Goal: Book appointment/travel/reservation

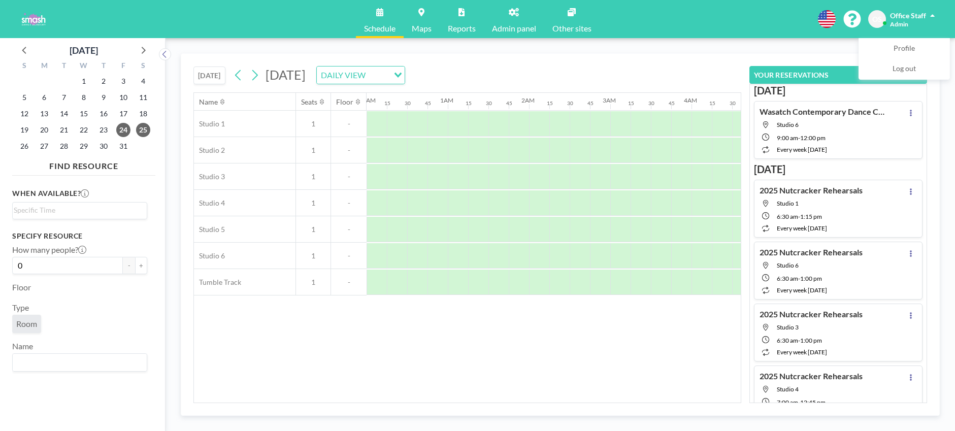
scroll to position [0, 711]
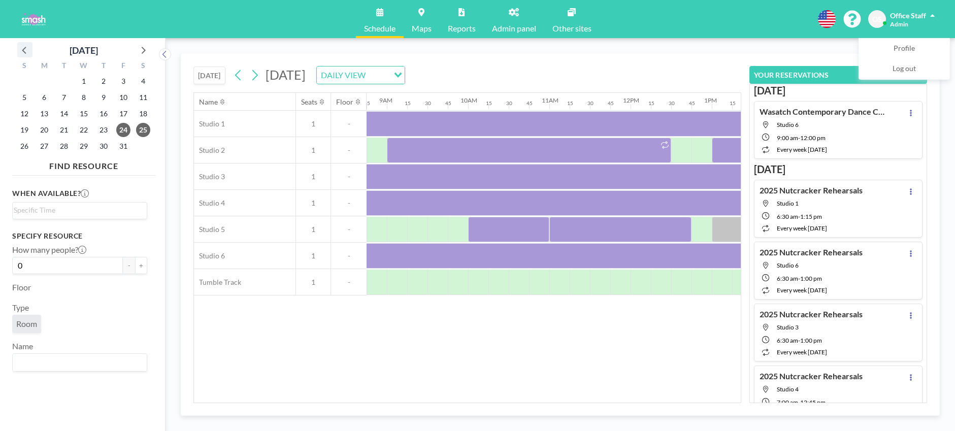
drag, startPoint x: 26, startPoint y: 47, endPoint x: 30, endPoint y: 51, distance: 5.4
click at [26, 47] on icon at bounding box center [24, 49] width 13 height 13
click at [142, 129] on span "27" at bounding box center [143, 130] width 14 height 14
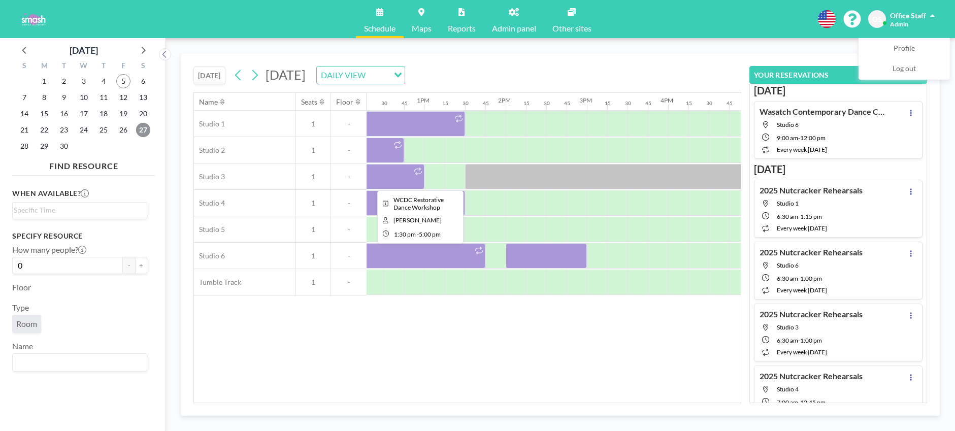
scroll to position [0, 972]
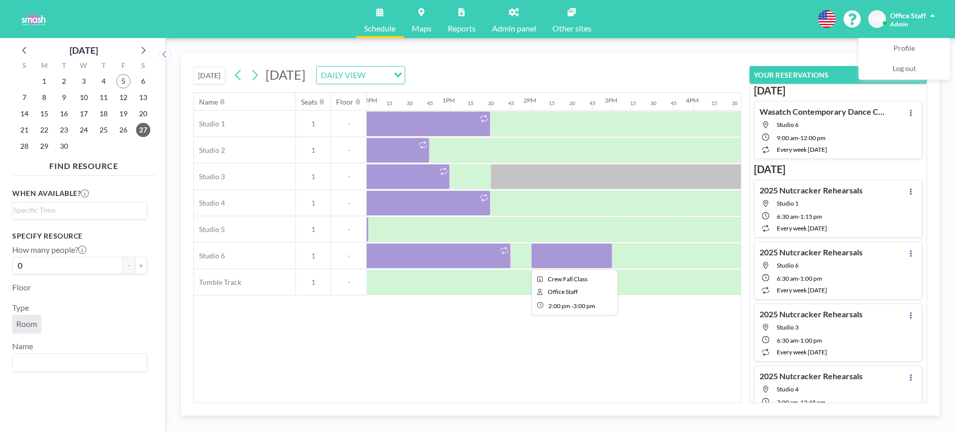
click at [549, 260] on div at bounding box center [571, 255] width 81 height 25
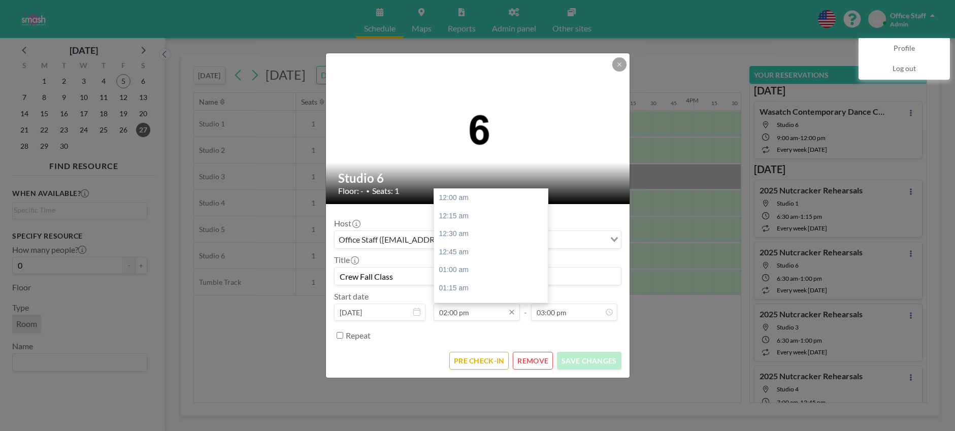
click at [461, 312] on input "02:00 pm" at bounding box center [476, 312] width 86 height 17
click at [455, 225] on div "01:00 pm" at bounding box center [491, 224] width 114 height 18
type input "01:00 pm"
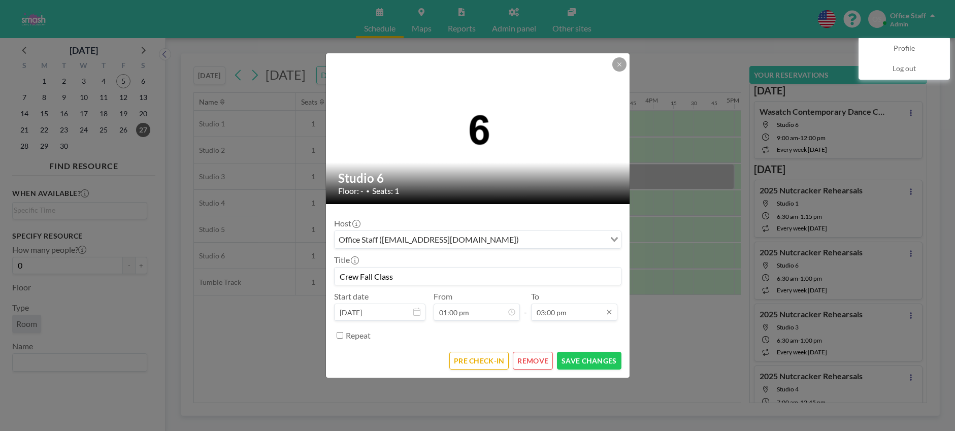
scroll to position [0, 1035]
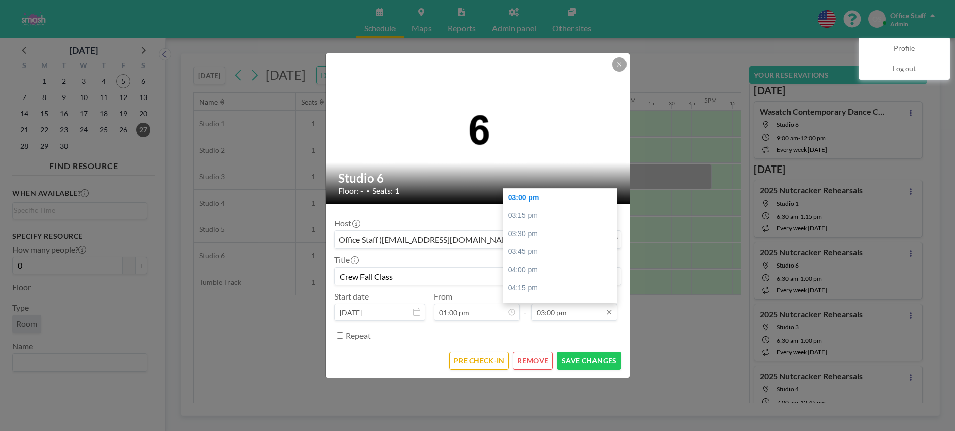
click at [548, 313] on input "03:00 pm" at bounding box center [574, 312] width 86 height 17
click at [532, 241] on div "02:00 pm" at bounding box center [560, 242] width 114 height 18
type input "02:00 pm"
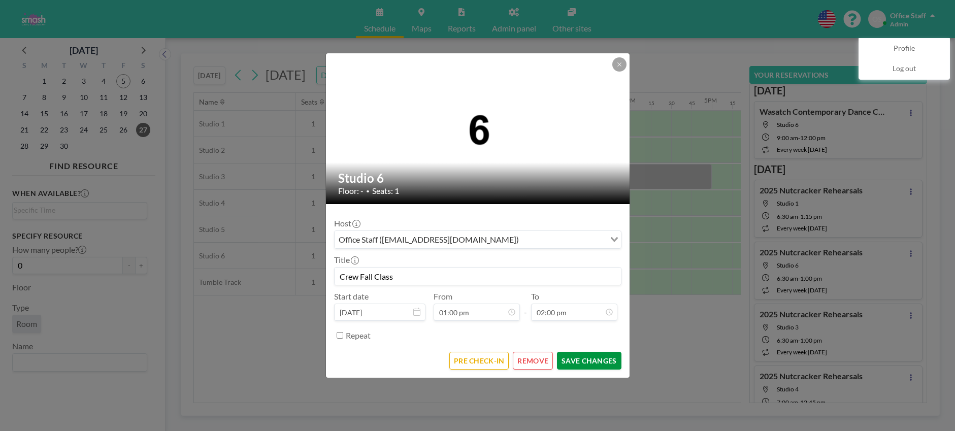
scroll to position [1012, 0]
click at [581, 358] on button "SAVE CHANGES" at bounding box center [589, 361] width 64 height 18
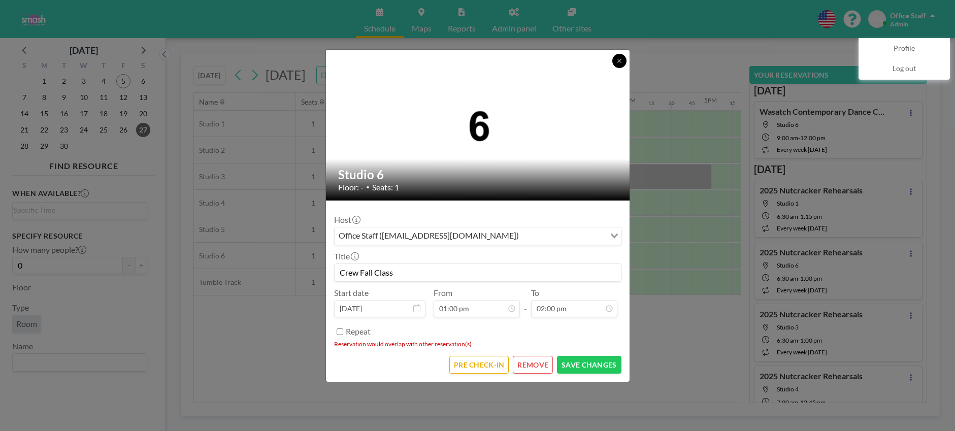
click at [621, 63] on icon at bounding box center [619, 61] width 6 height 6
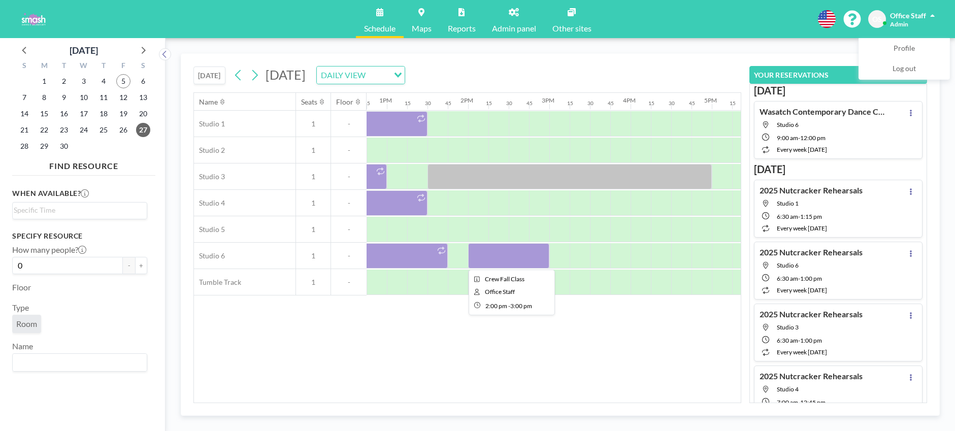
click at [505, 254] on div at bounding box center [508, 255] width 81 height 25
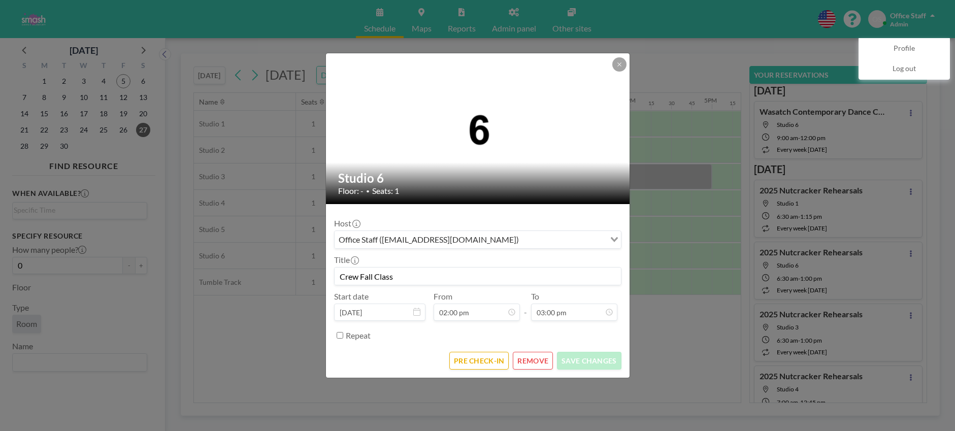
drag, startPoint x: 488, startPoint y: 277, endPoint x: 450, endPoint y: 275, distance: 38.7
click at [488, 277] on input "Crew Fall Class" at bounding box center [477, 275] width 286 height 17
drag, startPoint x: 342, startPoint y: 278, endPoint x: 444, endPoint y: 280, distance: 102.6
click at [444, 280] on input "Crew Fall Class" at bounding box center [477, 275] width 286 height 17
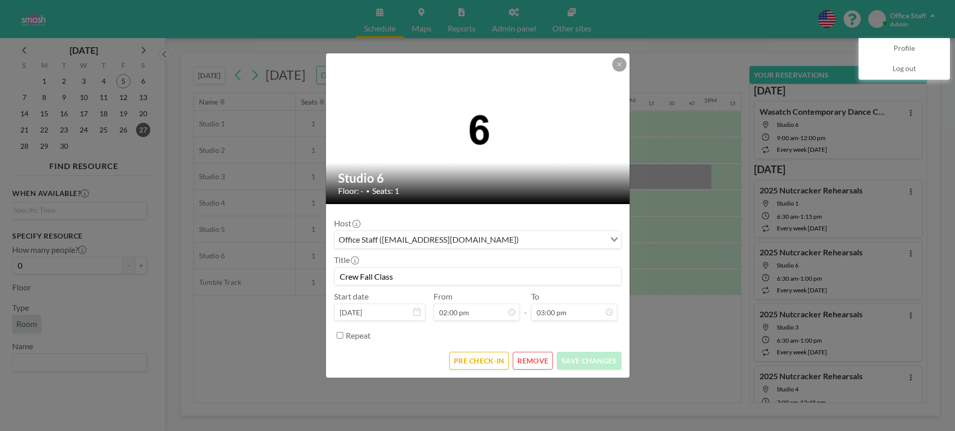
click at [525, 365] on button "REMOVE" at bounding box center [533, 361] width 40 height 18
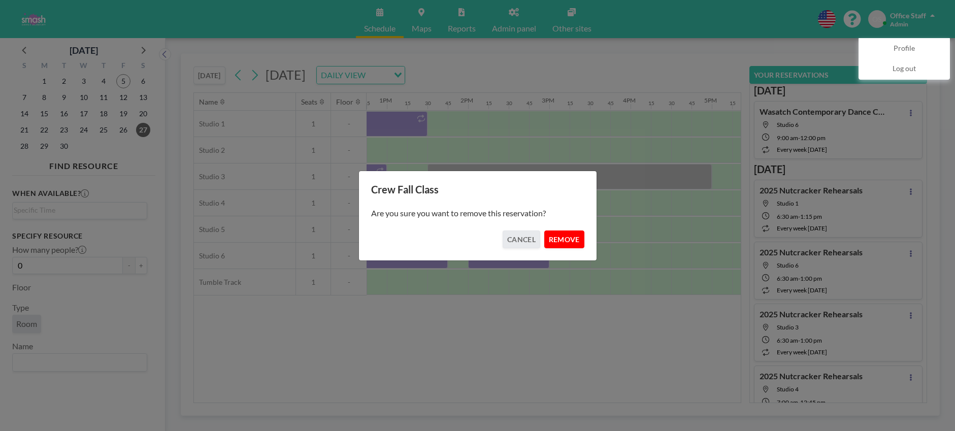
click at [569, 235] on button "REMOVE" at bounding box center [564, 239] width 40 height 18
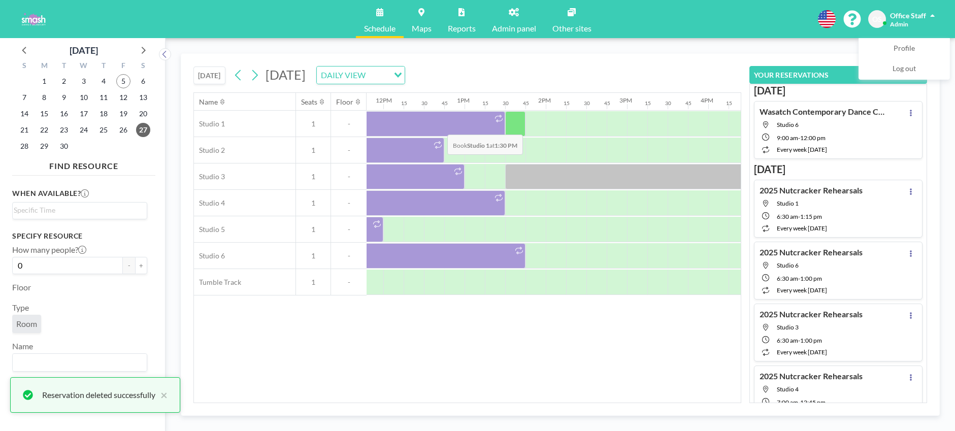
scroll to position [0, 953]
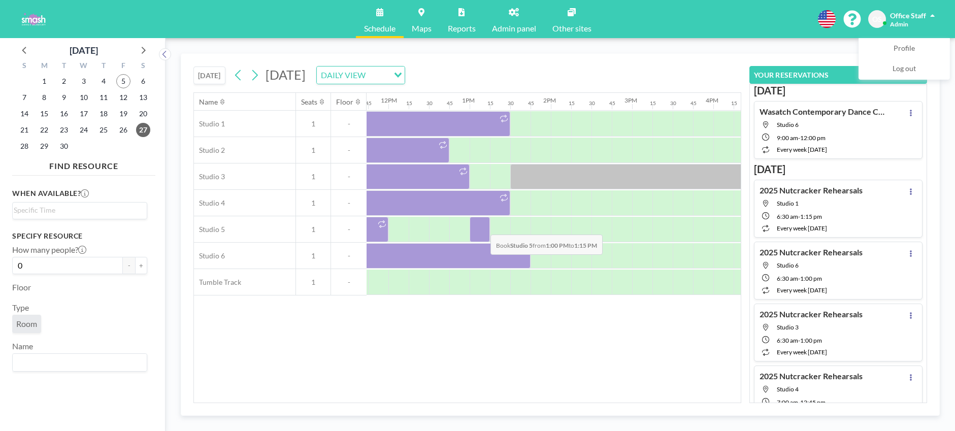
click at [482, 227] on div at bounding box center [479, 229] width 20 height 25
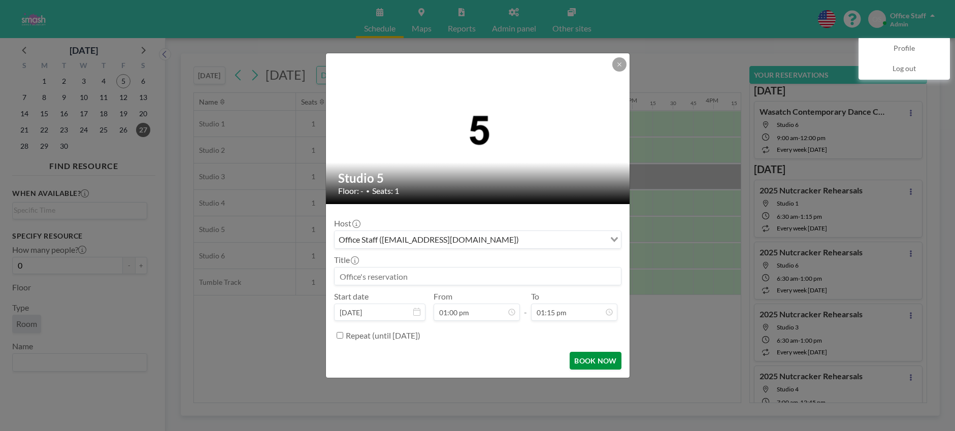
scroll to position [957, 0]
click at [618, 69] on button at bounding box center [619, 64] width 14 height 14
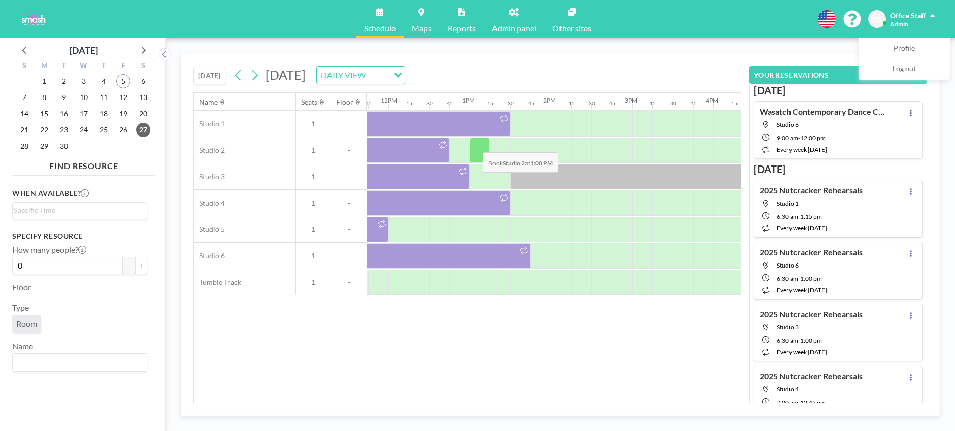
click at [475, 145] on div at bounding box center [479, 150] width 20 height 25
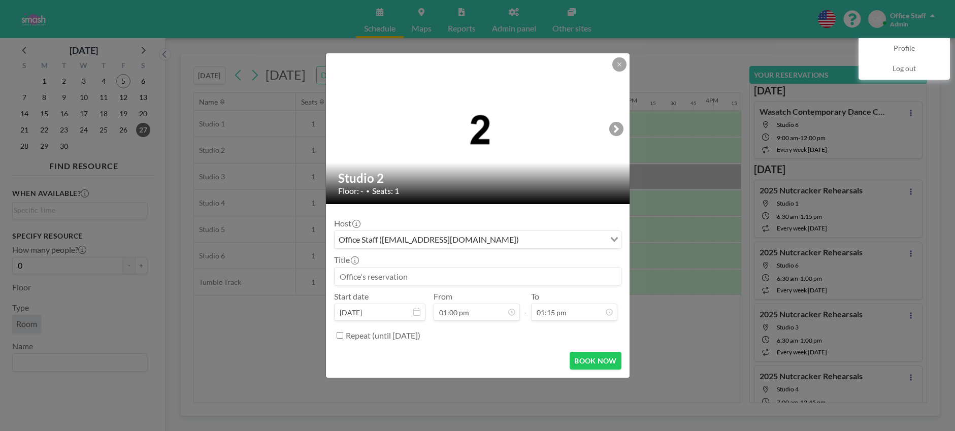
scroll to position [0, 0]
click at [380, 278] on input at bounding box center [477, 275] width 286 height 17
paste input "Crew Fall Class"
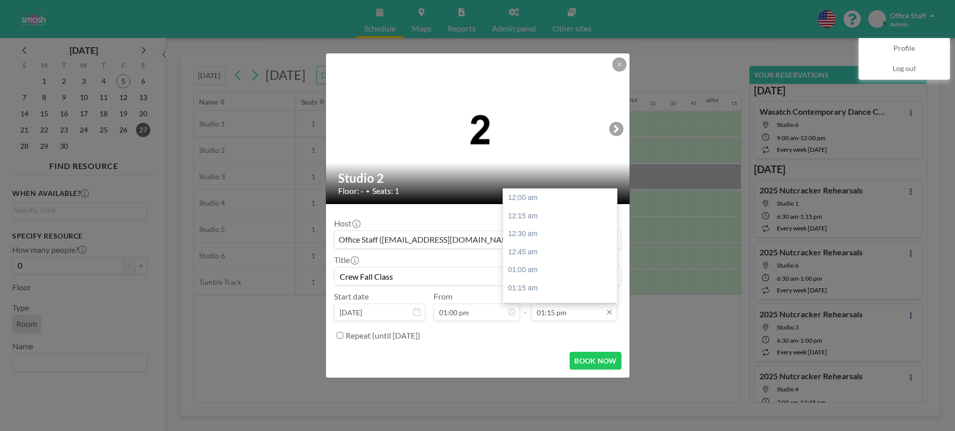
scroll to position [957, 0]
type input "Crew Fall Class"
click at [544, 253] on div "02:00 pm" at bounding box center [560, 252] width 114 height 18
type input "02:00 pm"
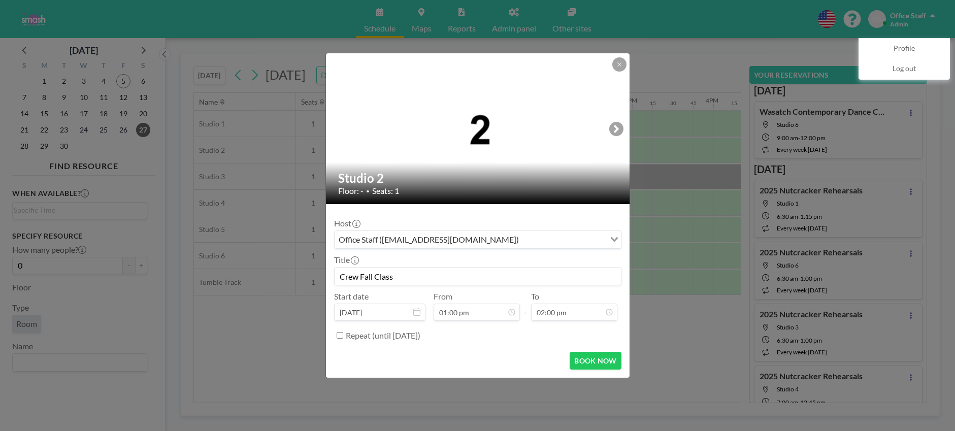
scroll to position [1012, 0]
click at [592, 358] on button "BOOK NOW" at bounding box center [594, 361] width 51 height 18
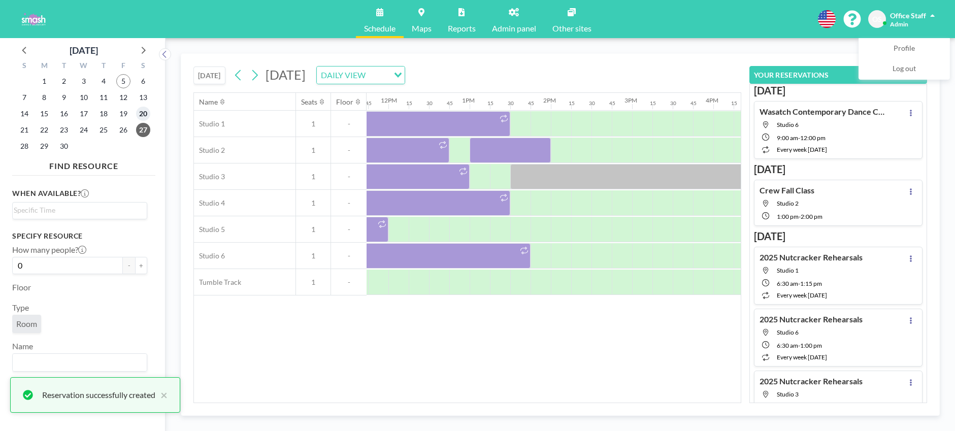
click at [145, 111] on span "20" at bounding box center [143, 114] width 14 height 14
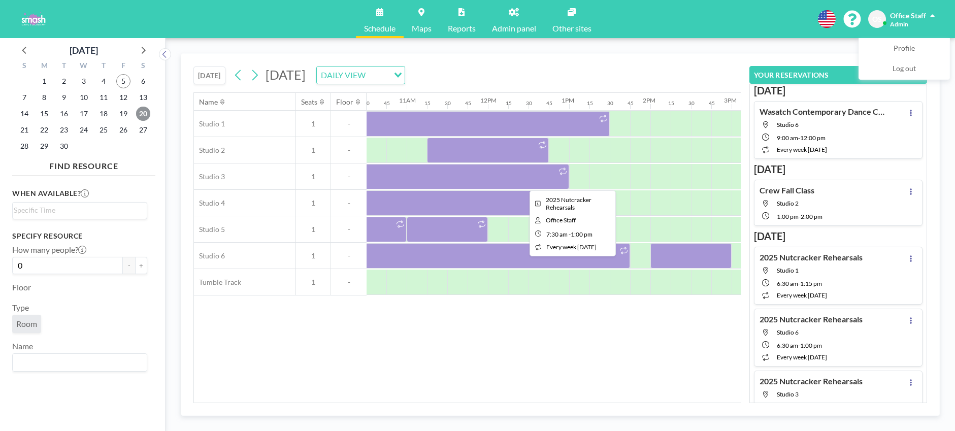
scroll to position [0, 1029]
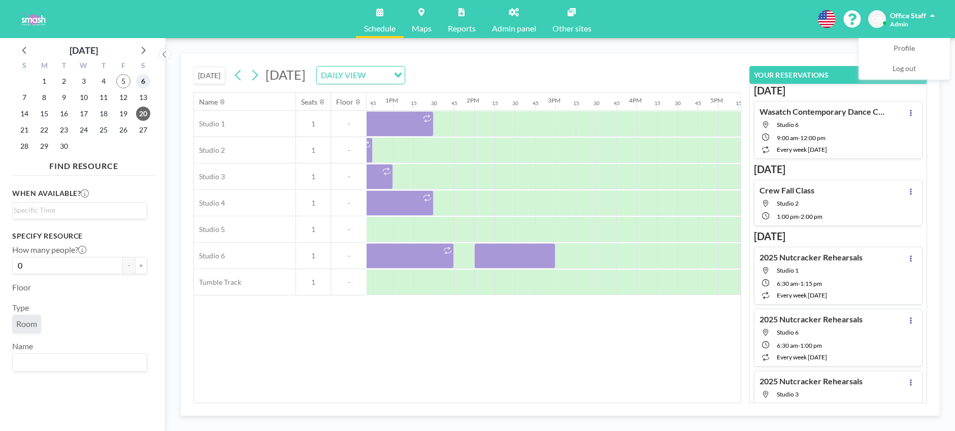
click at [140, 85] on span "6" at bounding box center [143, 81] width 14 height 14
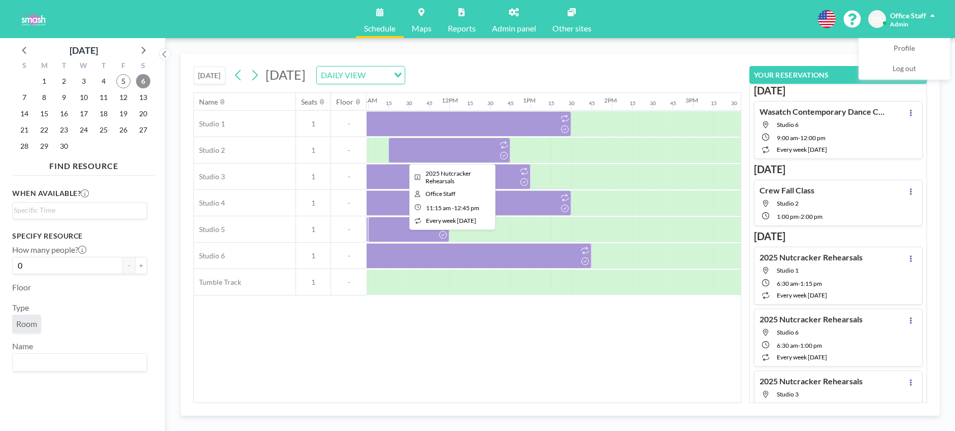
scroll to position [0, 967]
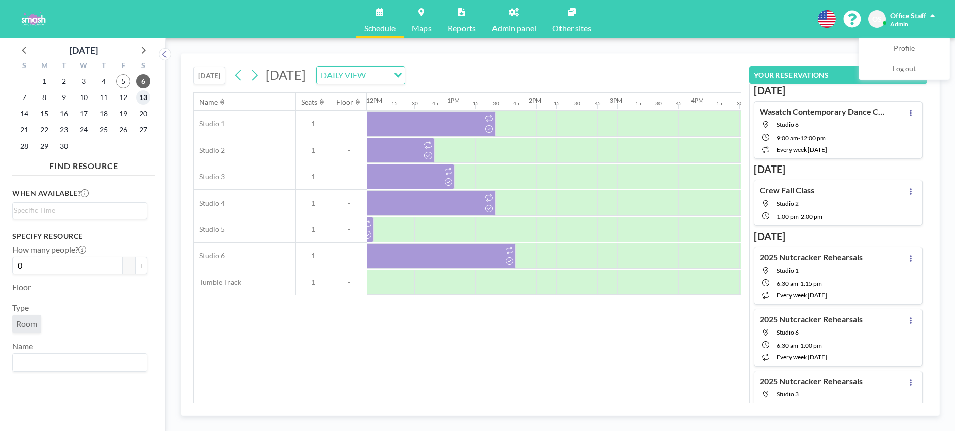
click at [144, 97] on span "13" at bounding box center [143, 97] width 14 height 14
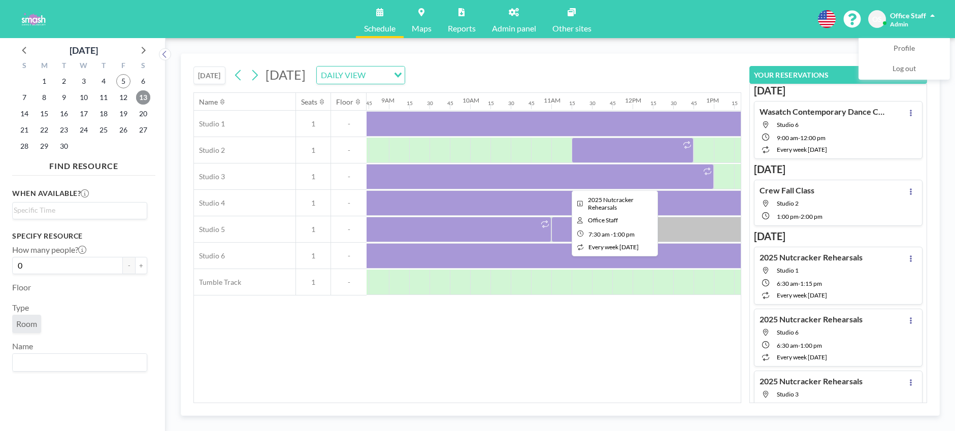
scroll to position [0, 912]
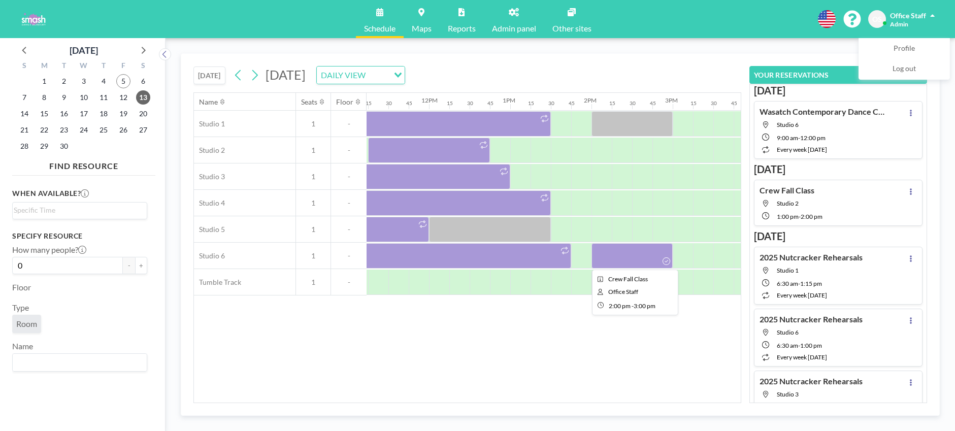
click at [641, 261] on div at bounding box center [631, 255] width 81 height 25
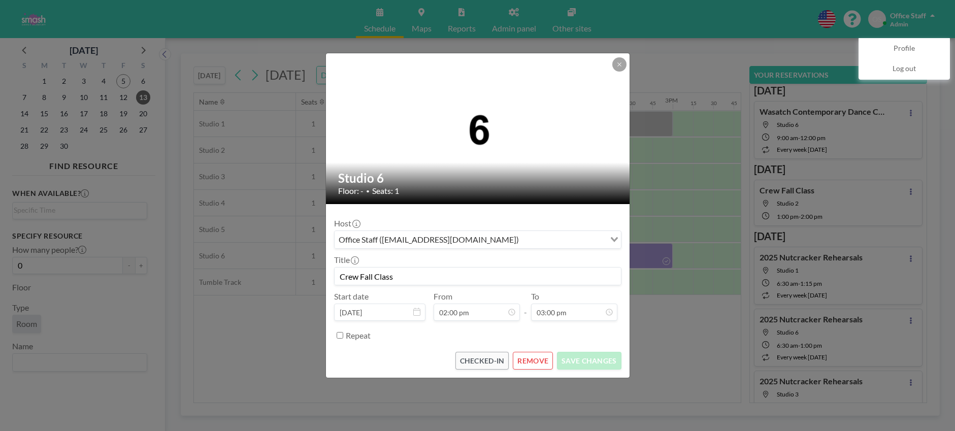
click at [534, 359] on button "REMOVE" at bounding box center [533, 361] width 40 height 18
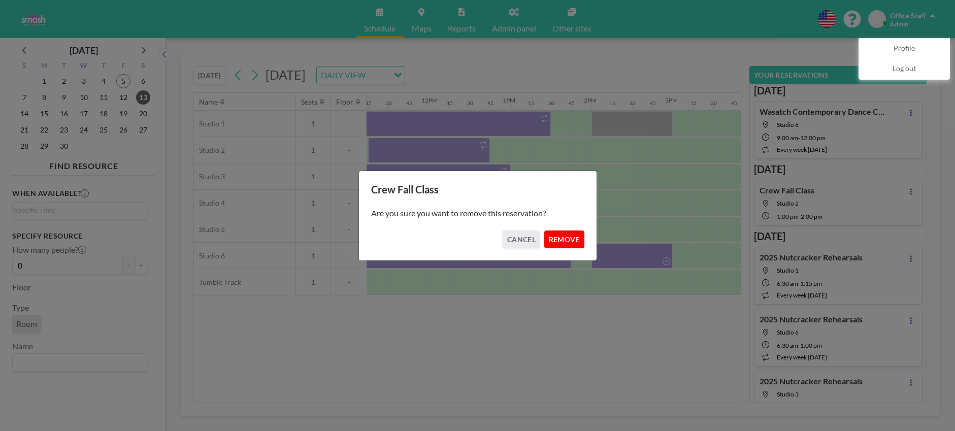
click at [561, 241] on button "REMOVE" at bounding box center [564, 239] width 40 height 18
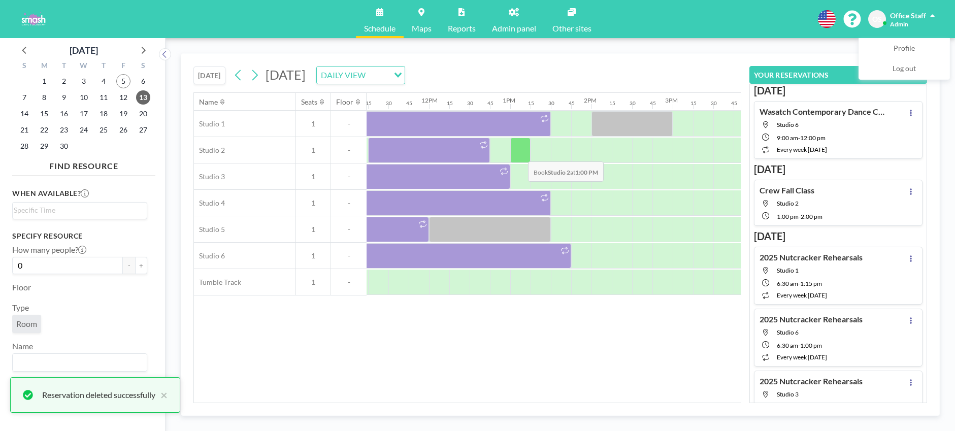
click at [520, 154] on div at bounding box center [520, 150] width 20 height 25
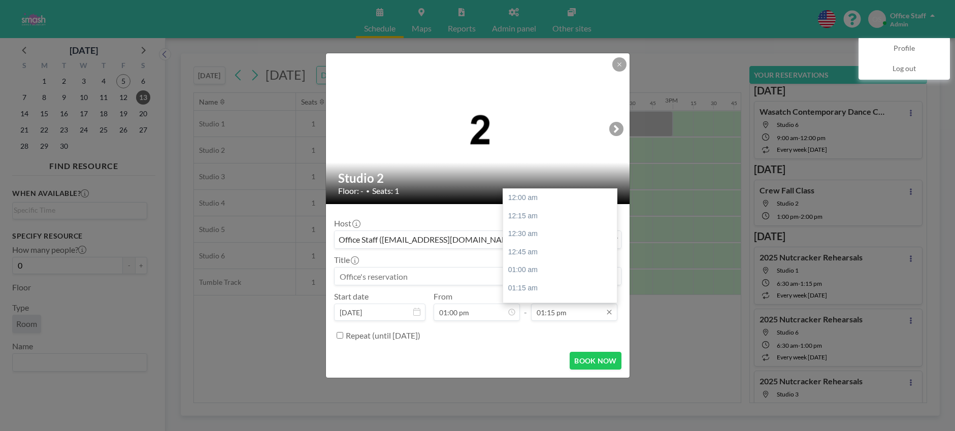
scroll to position [957, 0]
click at [527, 249] on div "02:00 pm" at bounding box center [560, 252] width 114 height 18
type input "02:00 pm"
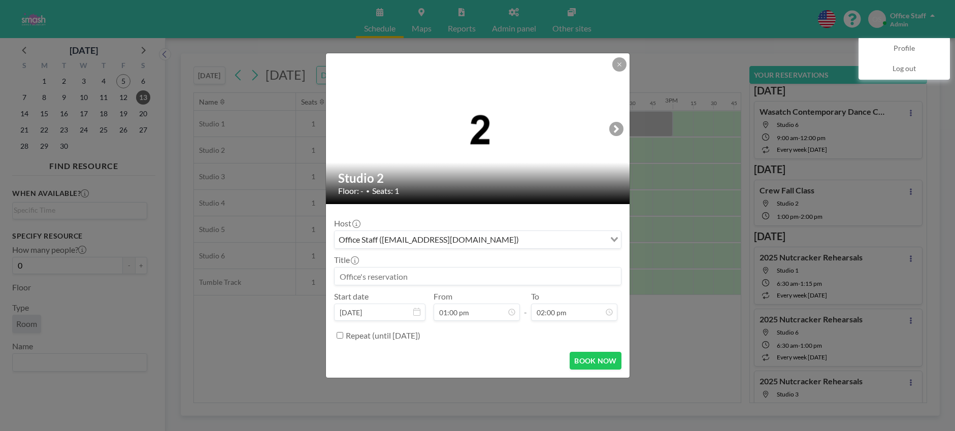
click at [362, 279] on input at bounding box center [477, 275] width 286 height 17
paste input "Crew Fall Class"
type input "Crew Fall Class"
click at [591, 358] on button "BOOK NOW" at bounding box center [594, 361] width 51 height 18
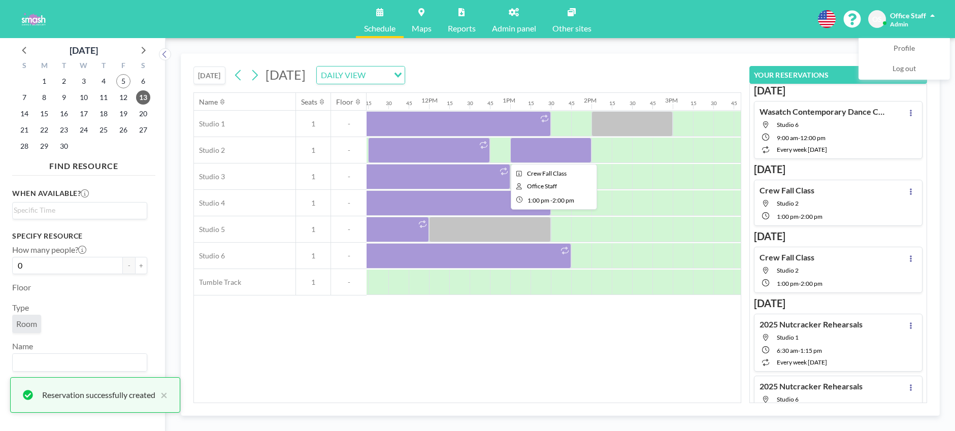
click at [570, 155] on div at bounding box center [550, 150] width 81 height 25
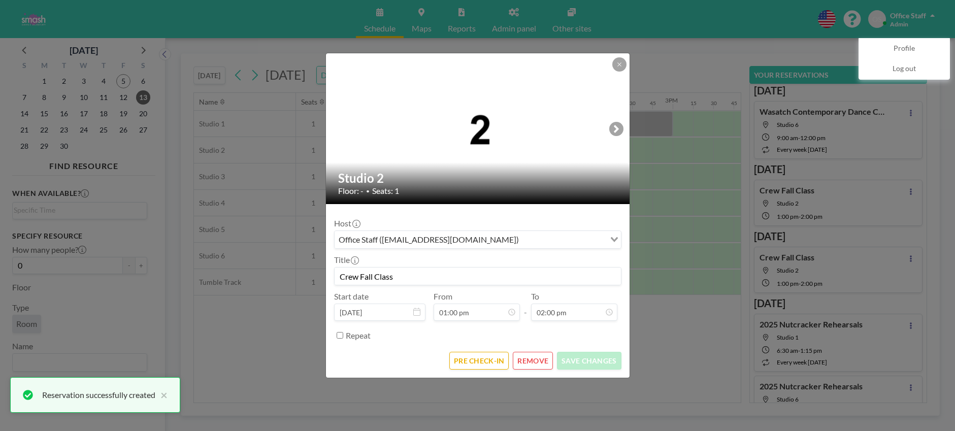
scroll to position [0, 0]
click at [543, 358] on button "REMOVE" at bounding box center [533, 361] width 40 height 18
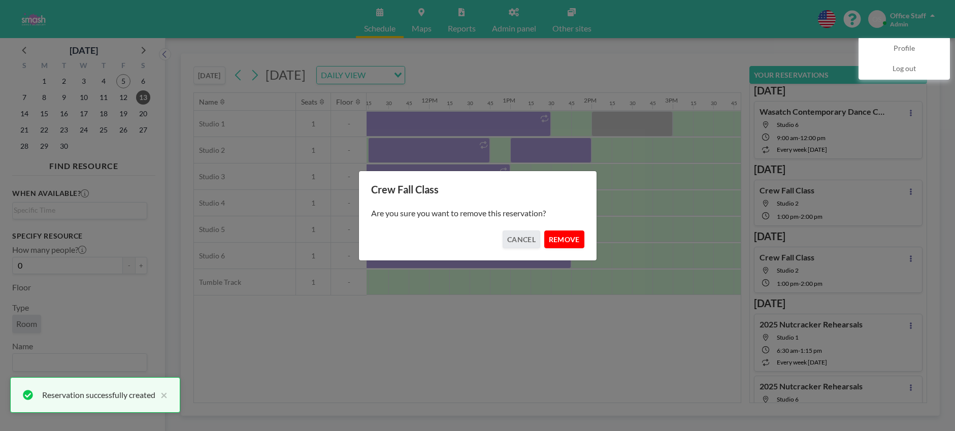
click at [566, 239] on button "REMOVE" at bounding box center [564, 239] width 40 height 18
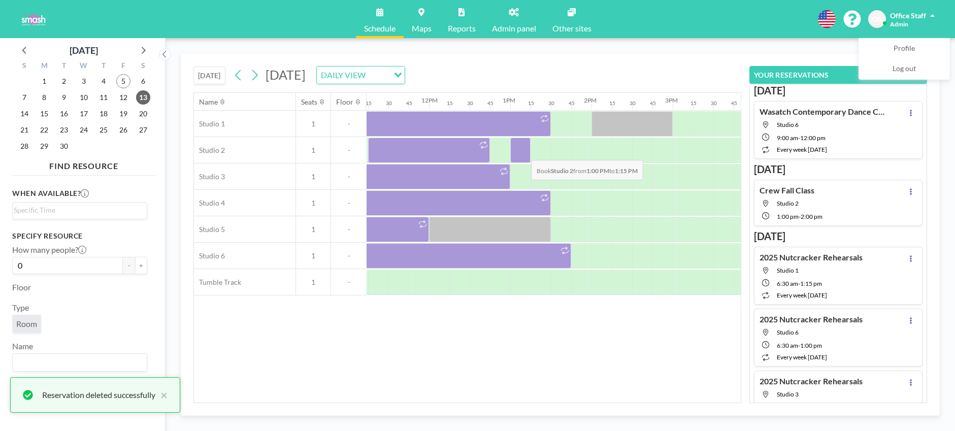
click at [523, 152] on div at bounding box center [520, 150] width 20 height 25
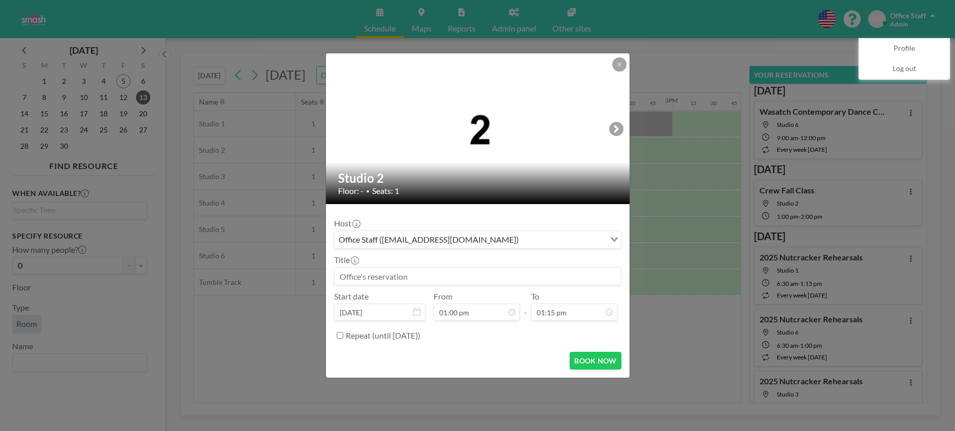
click at [371, 279] on input at bounding box center [477, 275] width 286 height 17
paste input "Crew Fall Class"
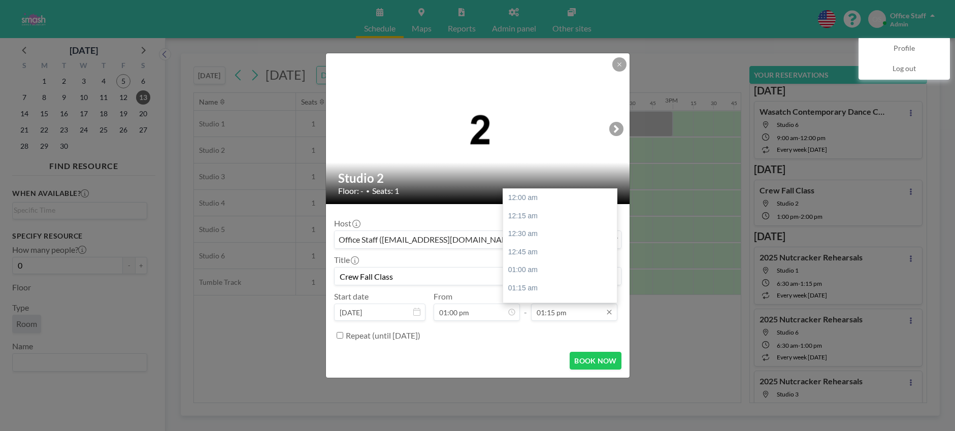
scroll to position [957, 0]
type input "Crew Fall Class"
click at [545, 255] on div "02:00 pm" at bounding box center [560, 252] width 114 height 18
type input "02:00 pm"
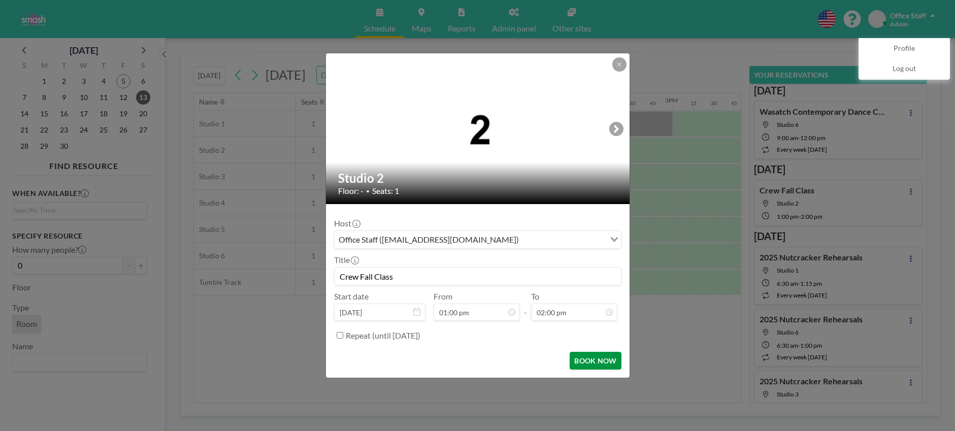
click at [588, 361] on button "BOOK NOW" at bounding box center [594, 361] width 51 height 18
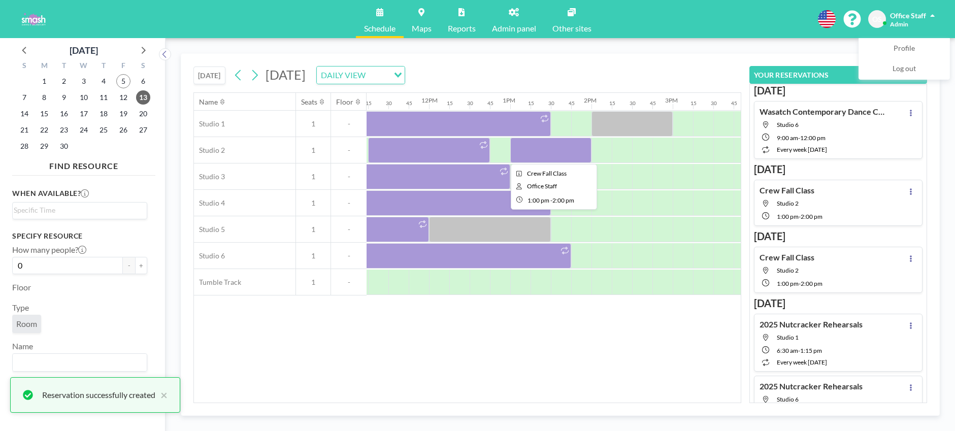
click at [560, 158] on div at bounding box center [550, 150] width 81 height 25
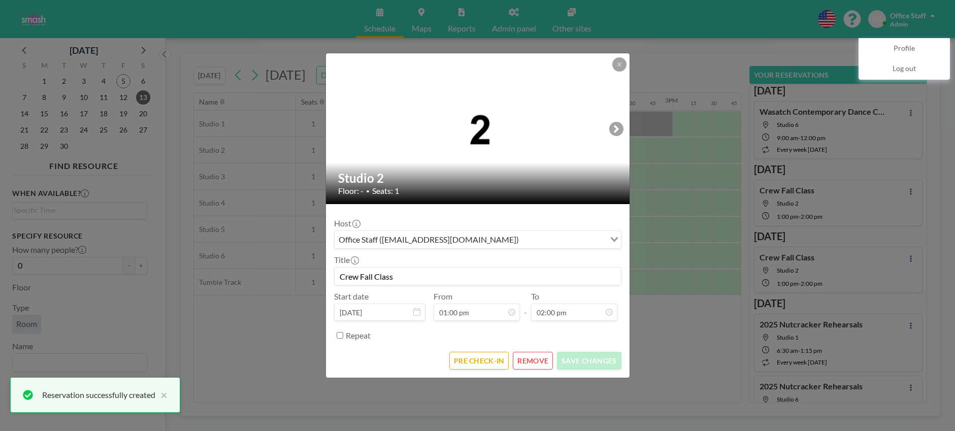
scroll to position [1012, 0]
click at [471, 364] on button "PRE CHECK-IN" at bounding box center [478, 361] width 59 height 18
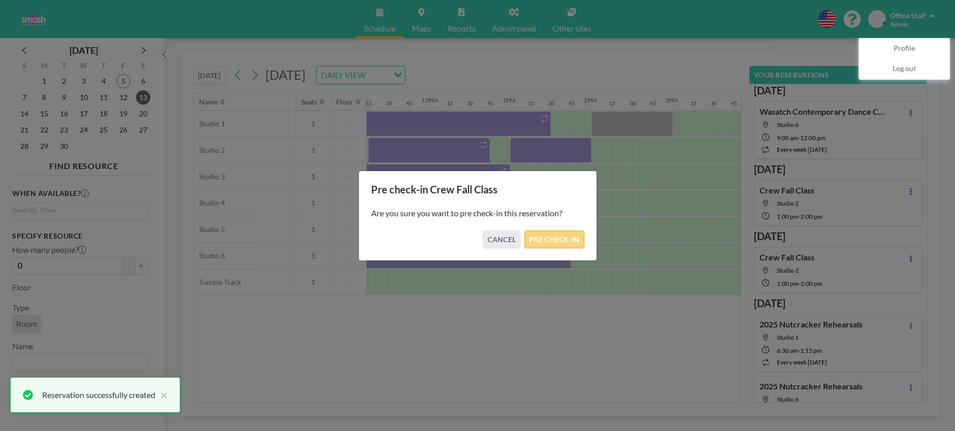
click at [549, 241] on button "PRE CHECK-IN" at bounding box center [553, 239] width 59 height 18
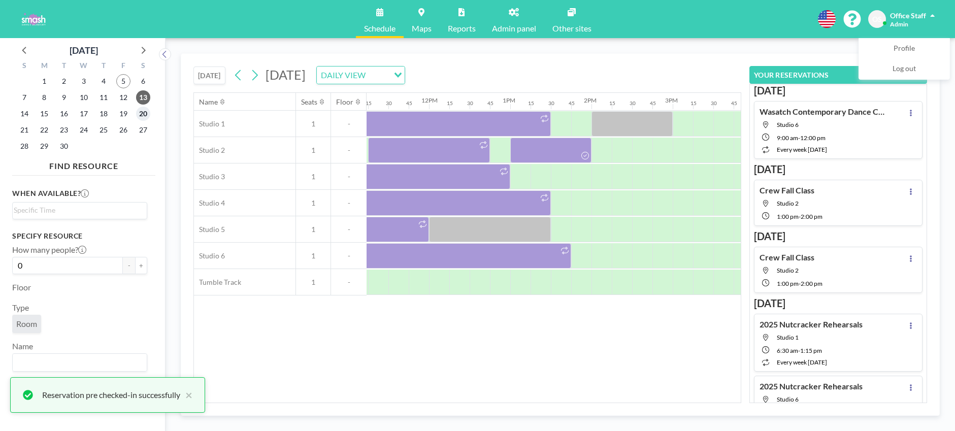
click at [146, 115] on span "20" at bounding box center [143, 114] width 14 height 14
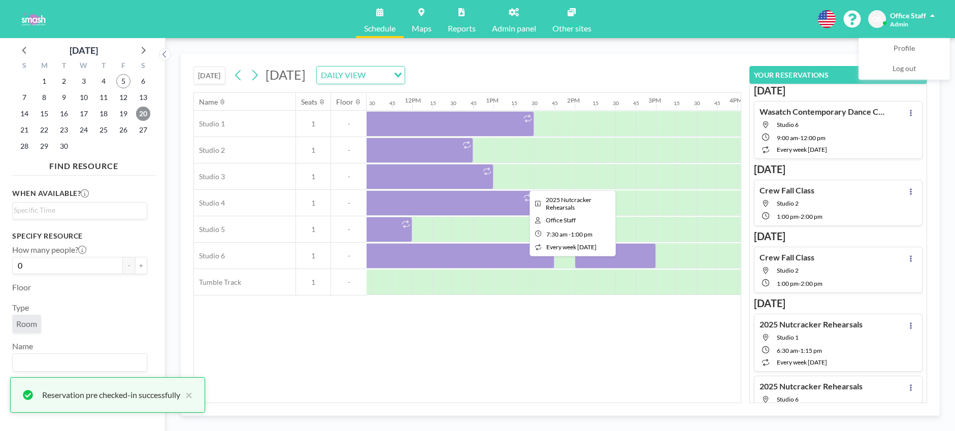
scroll to position [0, 1017]
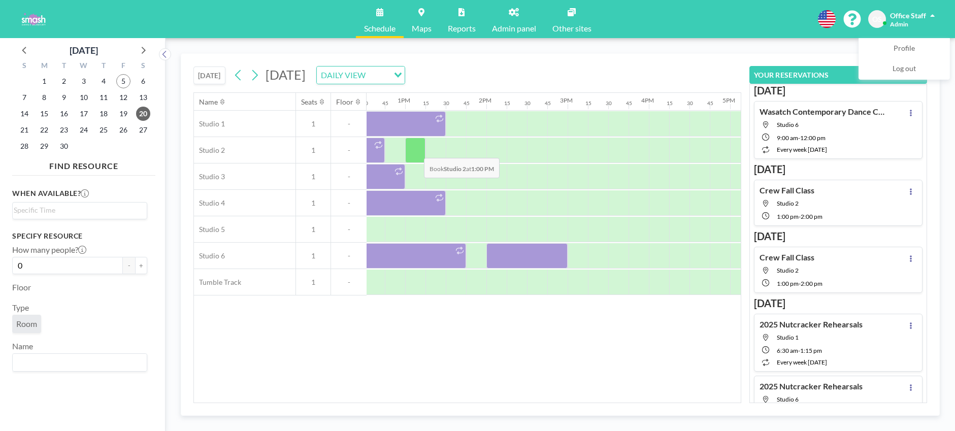
click at [416, 150] on div at bounding box center [415, 150] width 20 height 25
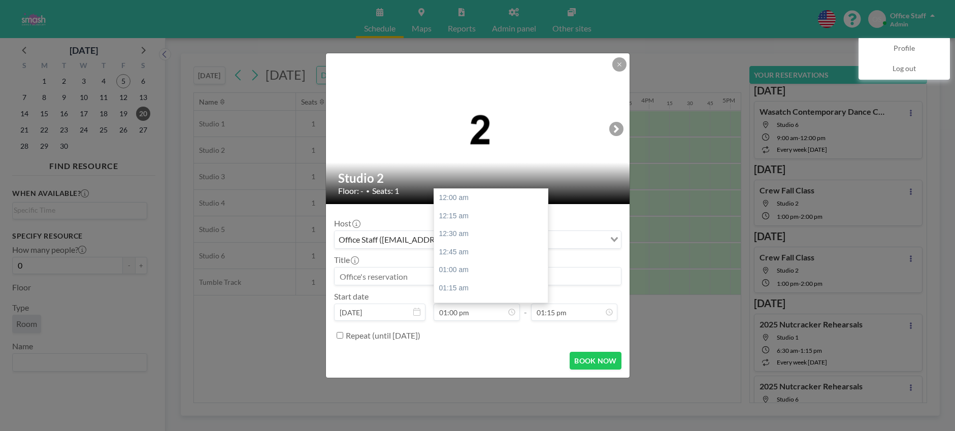
scroll to position [939, 0]
click at [365, 278] on input at bounding box center [477, 275] width 286 height 17
paste input "Crew Fall Class"
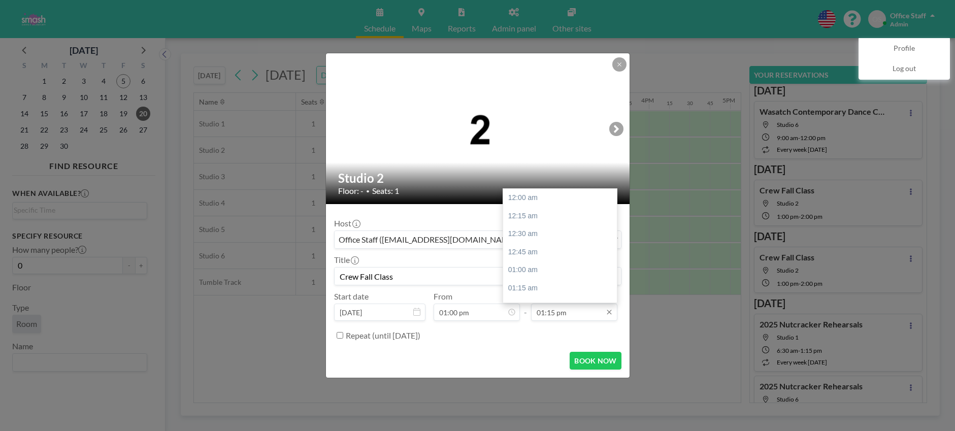
scroll to position [957, 0]
type input "Crew Fall Class"
click at [514, 248] on div "02:00 pm" at bounding box center [560, 252] width 114 height 18
type input "02:00 pm"
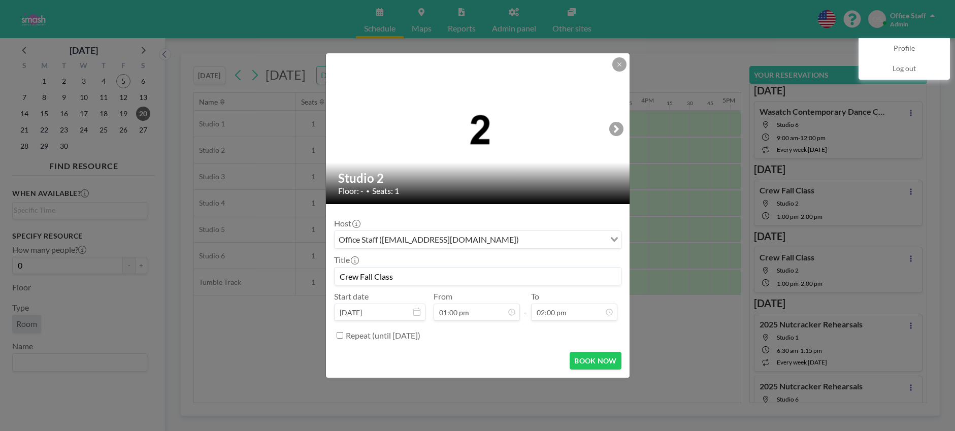
scroll to position [1012, 0]
click at [583, 356] on button "BOOK NOW" at bounding box center [594, 361] width 51 height 18
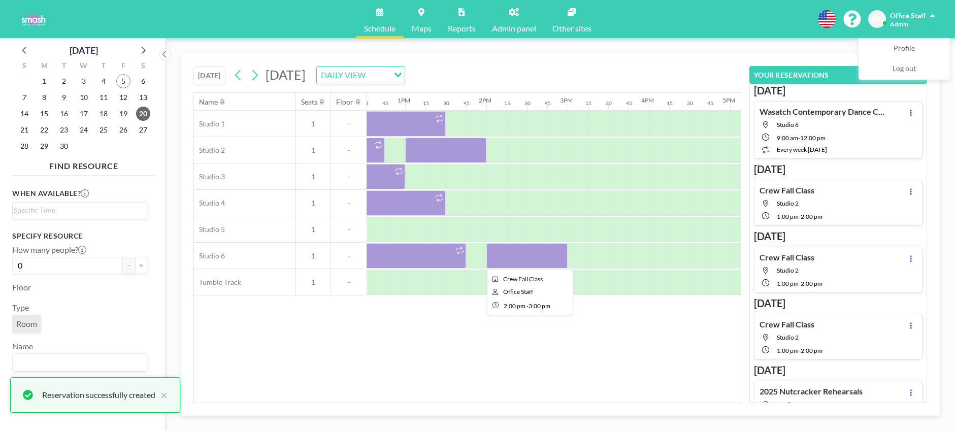
click at [526, 260] on div at bounding box center [526, 255] width 81 height 25
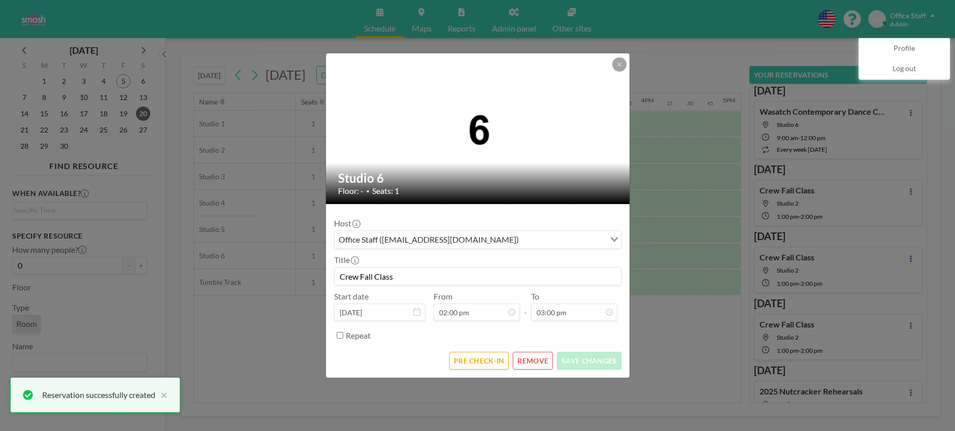
scroll to position [1084, 0]
click at [535, 357] on button "REMOVE" at bounding box center [533, 361] width 40 height 18
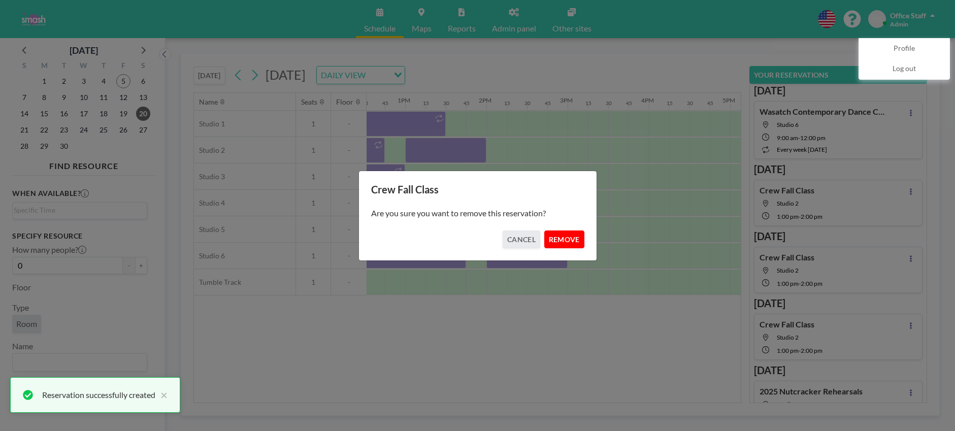
click at [568, 242] on button "REMOVE" at bounding box center [564, 239] width 40 height 18
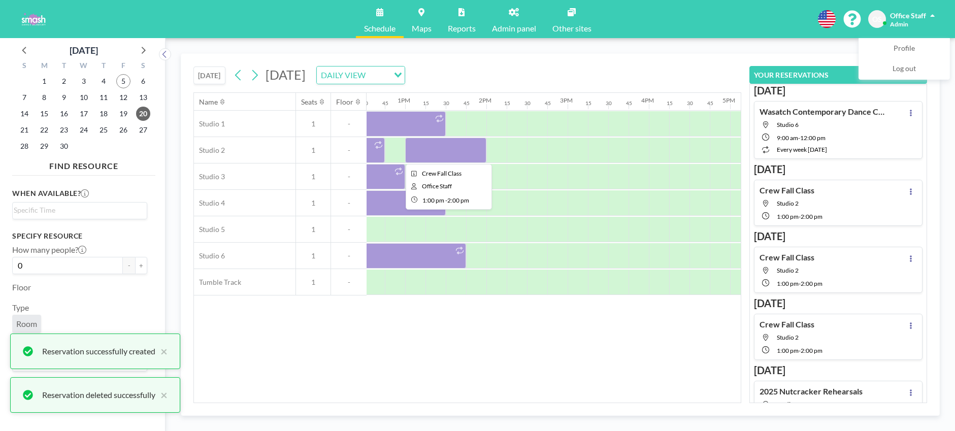
click at [446, 153] on div at bounding box center [445, 150] width 81 height 25
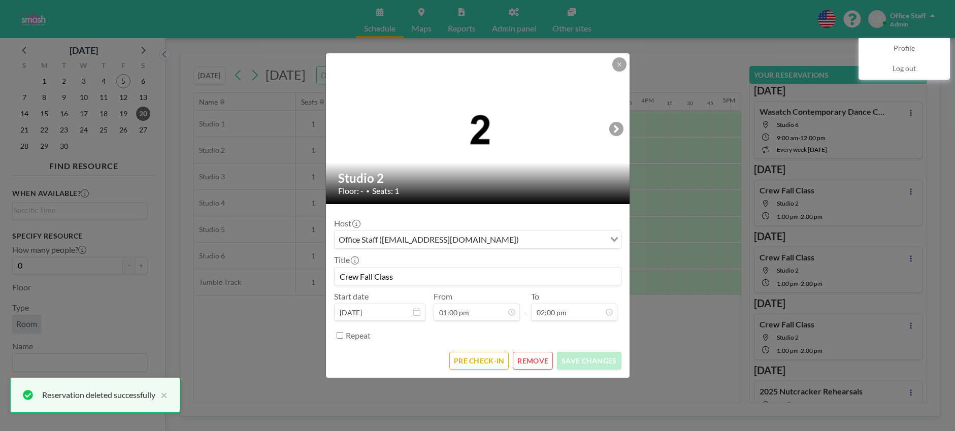
scroll to position [939, 0]
click at [495, 361] on button "PRE CHECK-IN" at bounding box center [478, 361] width 59 height 18
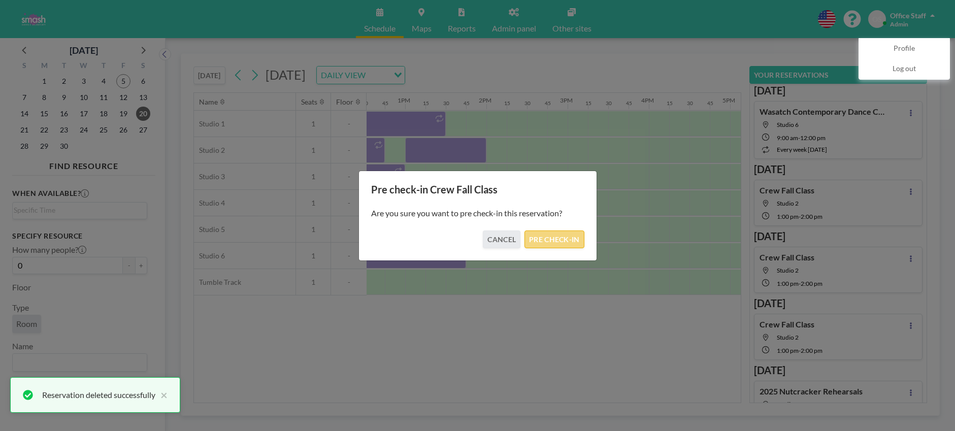
click at [567, 241] on button "PRE CHECK-IN" at bounding box center [553, 239] width 59 height 18
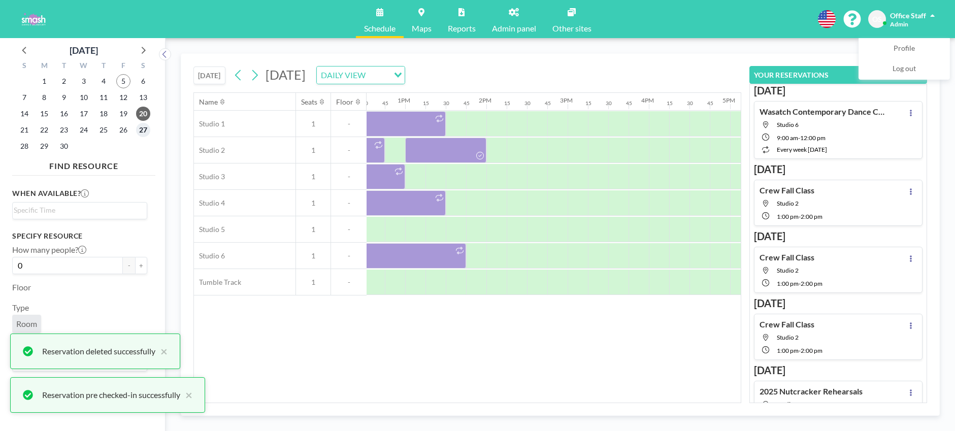
click at [143, 131] on span "27" at bounding box center [143, 130] width 14 height 14
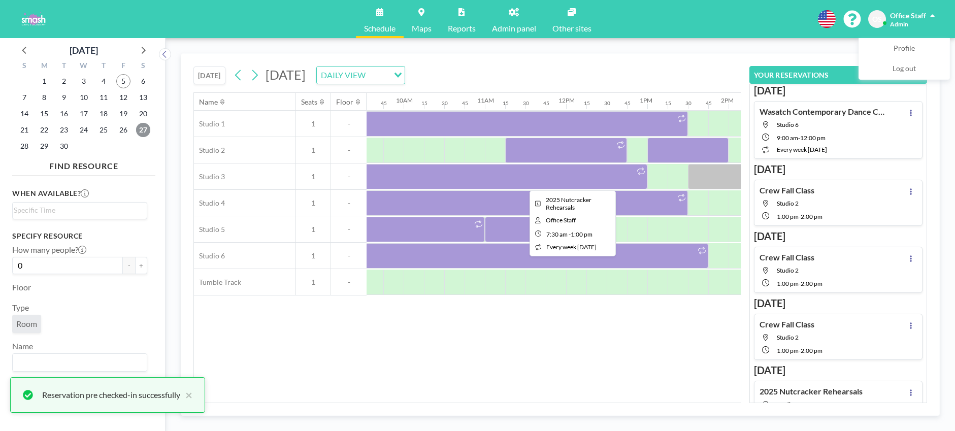
scroll to position [0, 998]
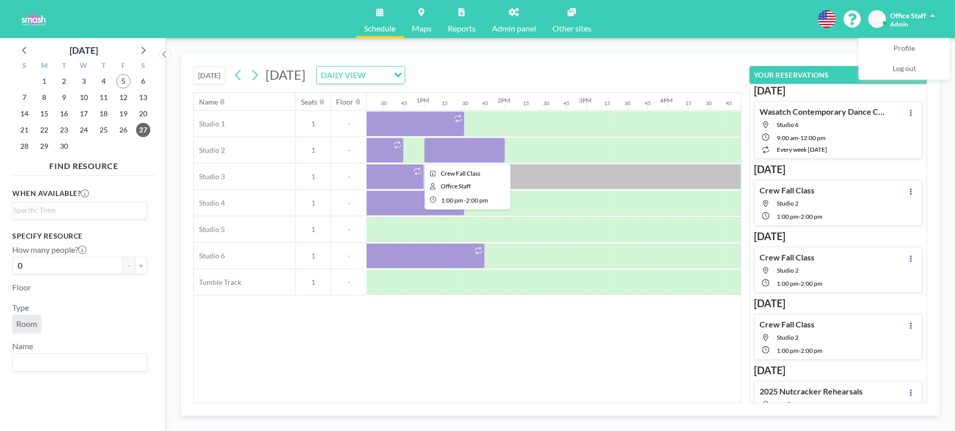
click at [456, 154] on div at bounding box center [464, 150] width 81 height 25
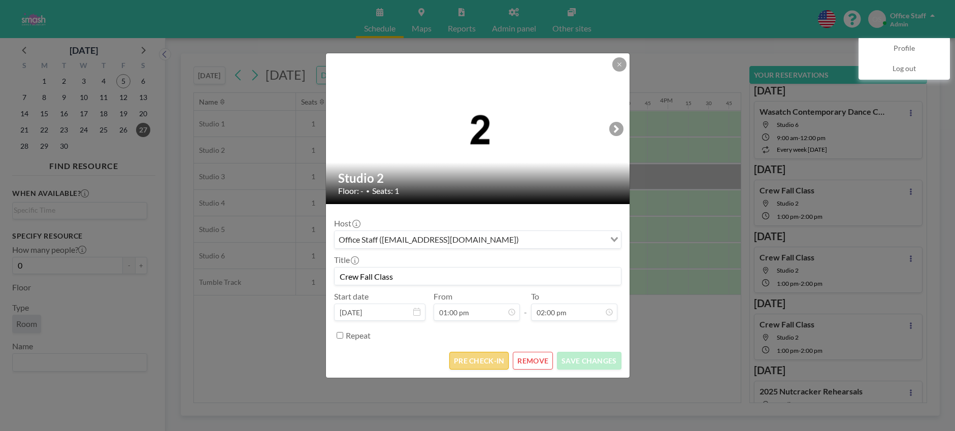
click at [483, 364] on button "PRE CHECK-IN" at bounding box center [478, 361] width 59 height 18
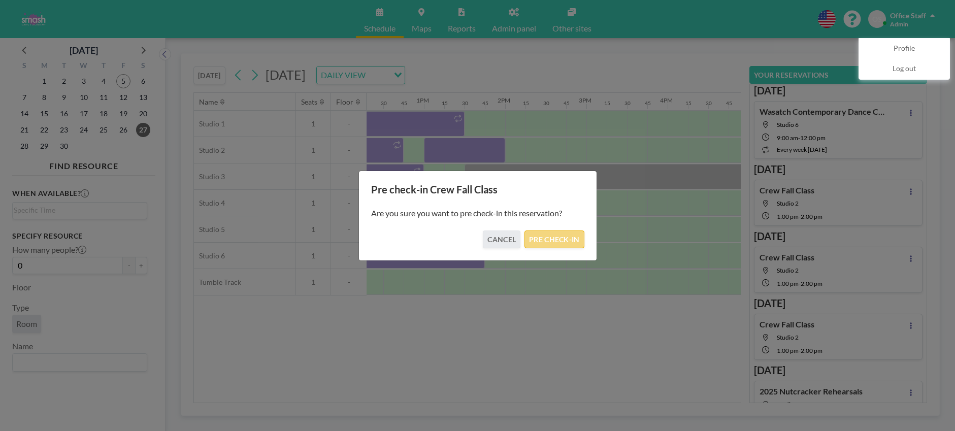
click at [551, 241] on button "PRE CHECK-IN" at bounding box center [553, 239] width 59 height 18
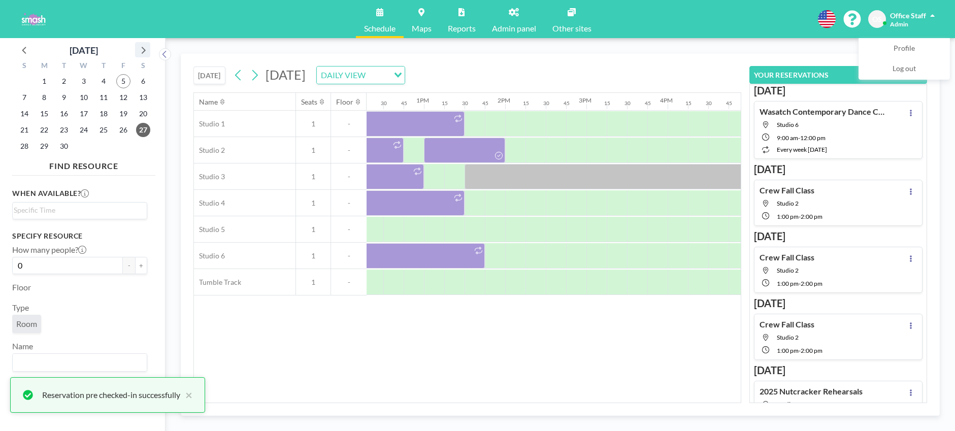
click at [139, 49] on icon at bounding box center [142, 49] width 13 height 13
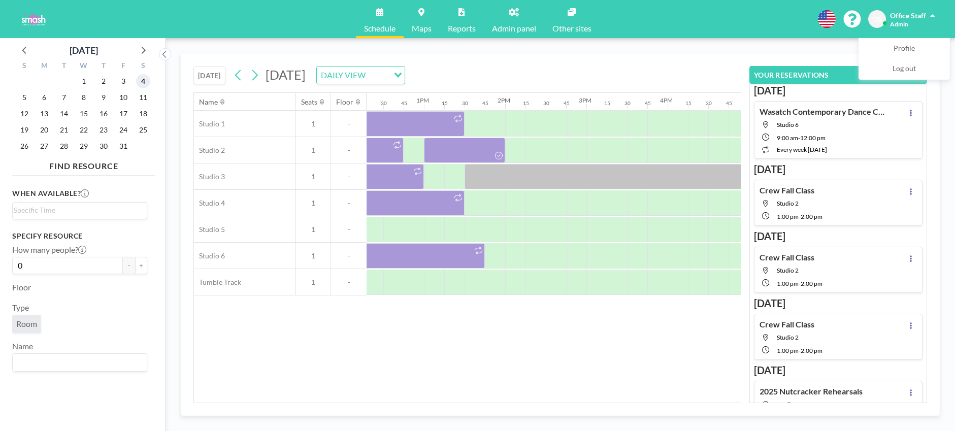
click at [144, 81] on span "4" at bounding box center [143, 81] width 14 height 14
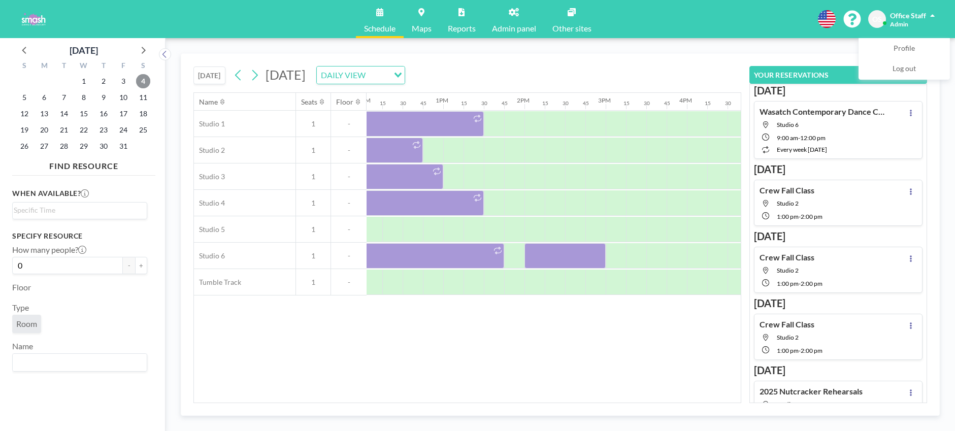
scroll to position [0, 937]
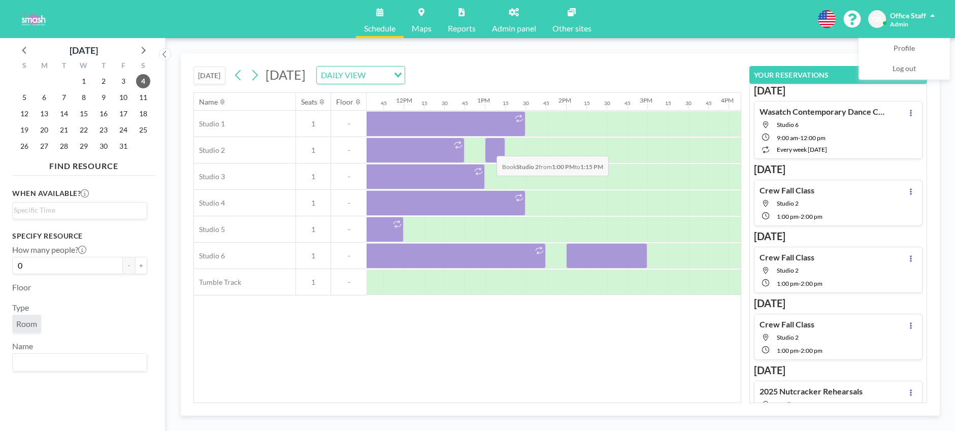
click at [488, 148] on div at bounding box center [495, 150] width 20 height 25
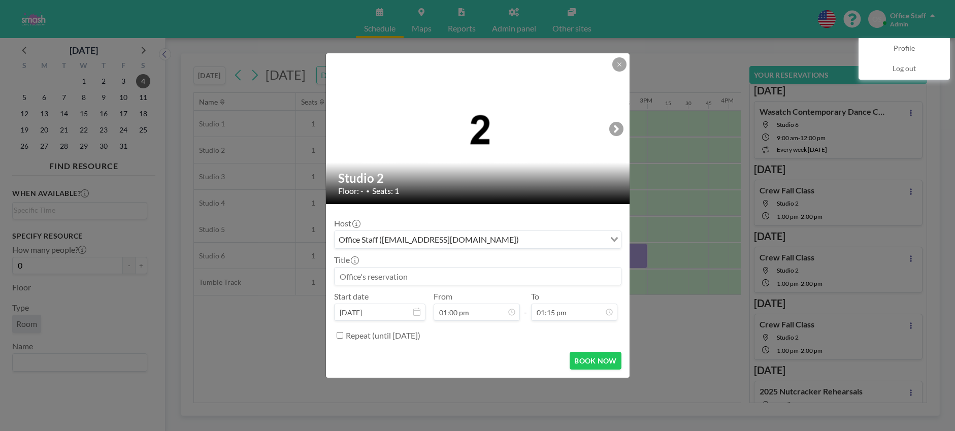
click at [483, 277] on input at bounding box center [477, 275] width 286 height 17
paste input "Crew Fall Class"
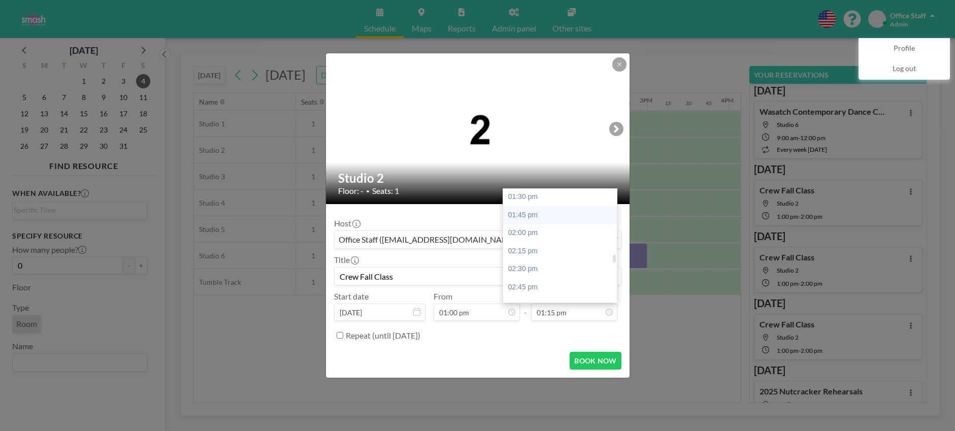
scroll to position [978, 0]
type input "Crew Fall Class"
click at [523, 229] on div "02:00 pm" at bounding box center [560, 231] width 114 height 18
type input "02:00 pm"
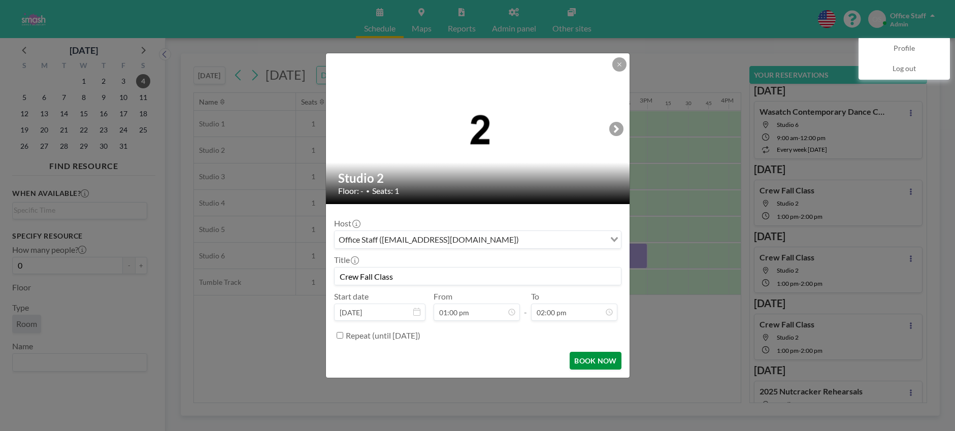
scroll to position [1012, 0]
click at [596, 361] on button "BOOK NOW" at bounding box center [594, 361] width 51 height 18
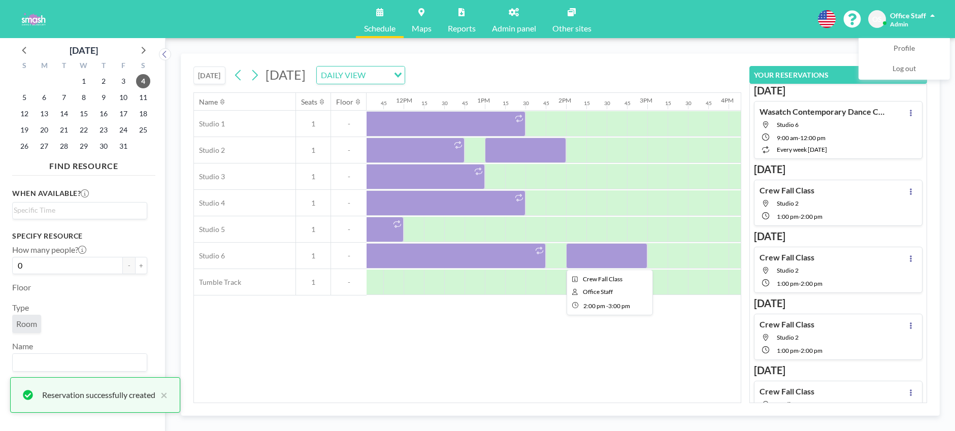
click at [590, 257] on div at bounding box center [606, 255] width 81 height 25
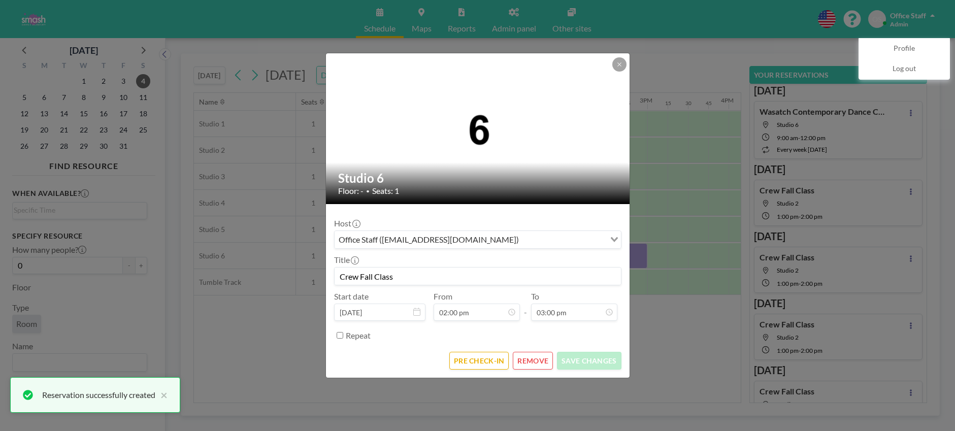
scroll to position [1084, 0]
click at [534, 363] on button "REMOVE" at bounding box center [533, 361] width 40 height 18
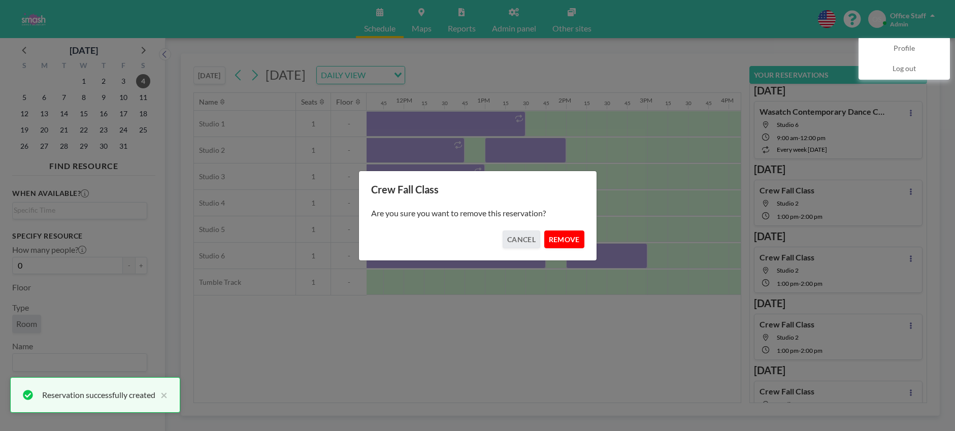
click at [559, 242] on button "REMOVE" at bounding box center [564, 239] width 40 height 18
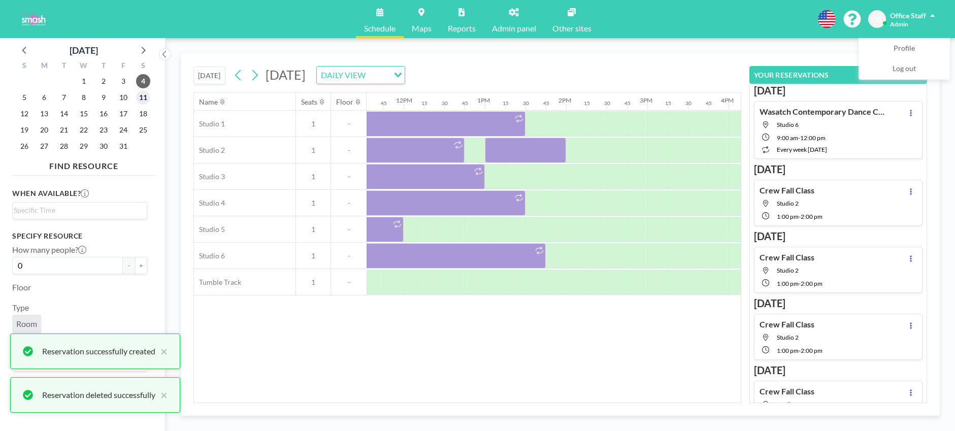
click at [145, 103] on span "11" at bounding box center [143, 97] width 14 height 14
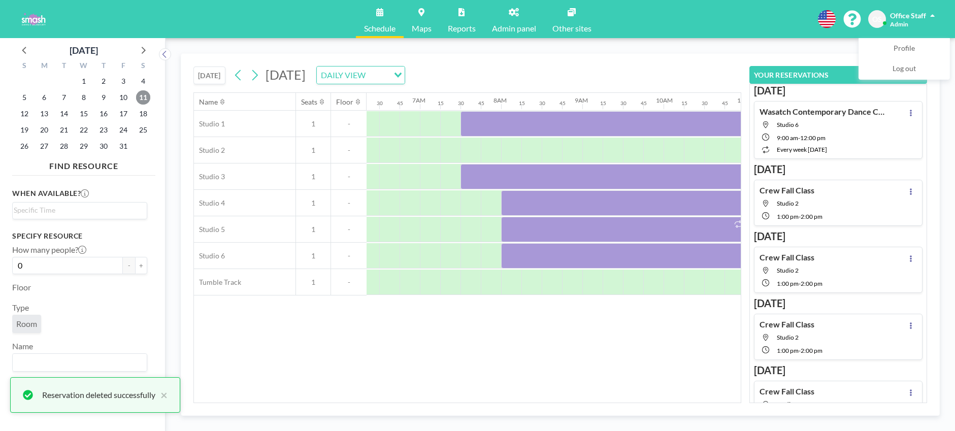
scroll to position [0, 629]
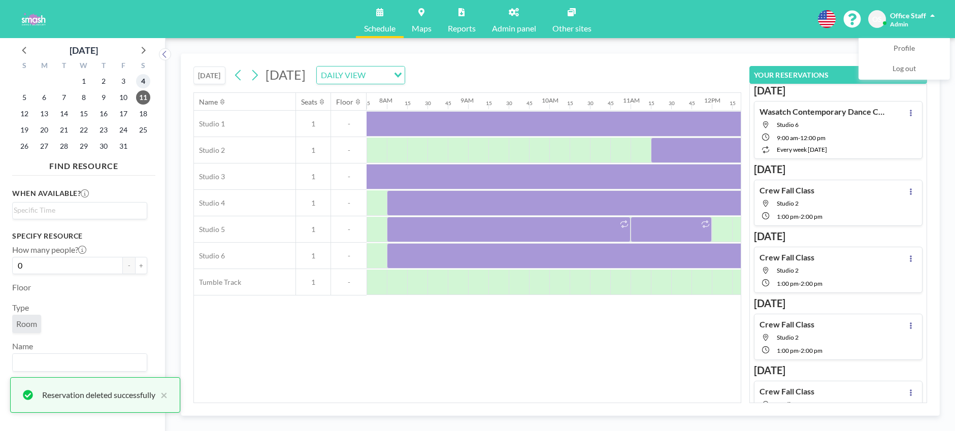
click at [146, 82] on span "4" at bounding box center [143, 81] width 14 height 14
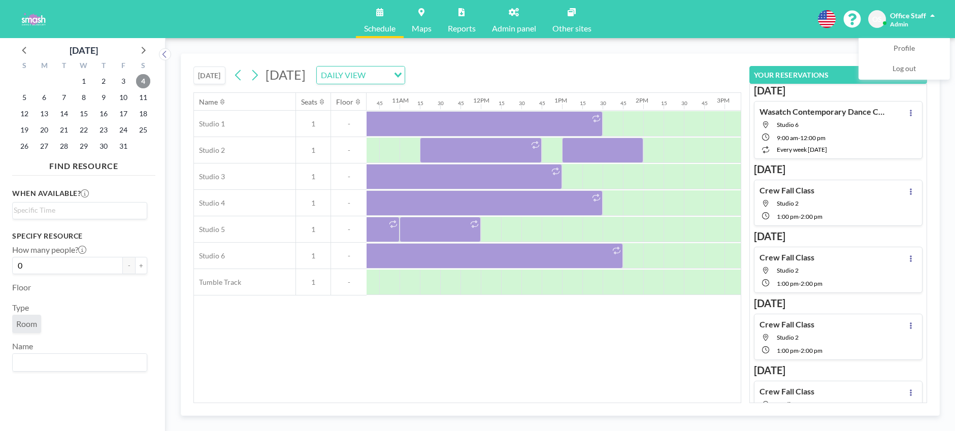
scroll to position [0, 866]
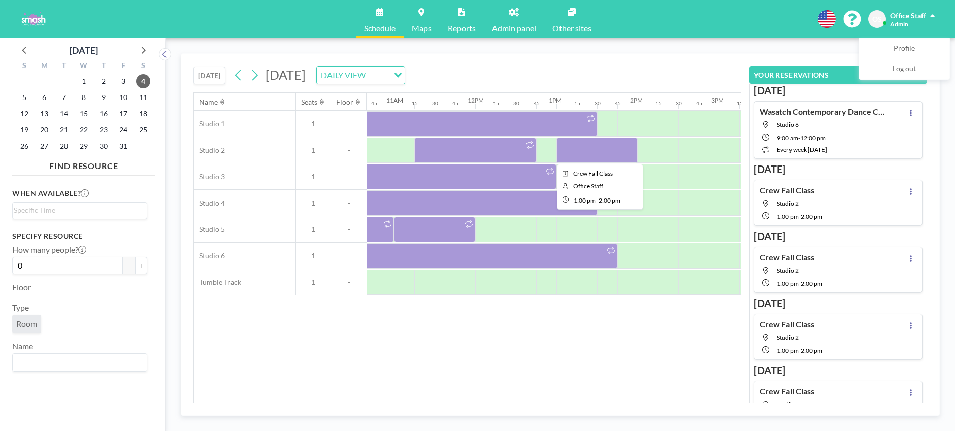
click at [599, 146] on div at bounding box center [596, 150] width 81 height 25
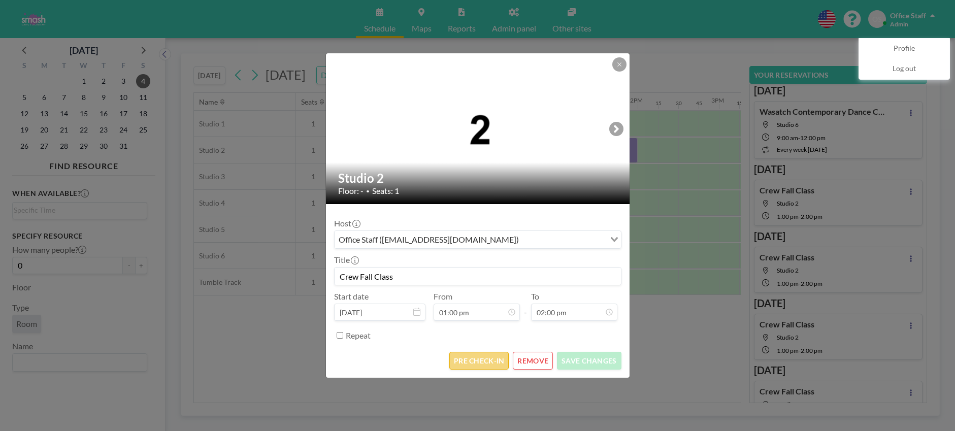
click at [483, 361] on button "PRE CHECK-IN" at bounding box center [478, 361] width 59 height 18
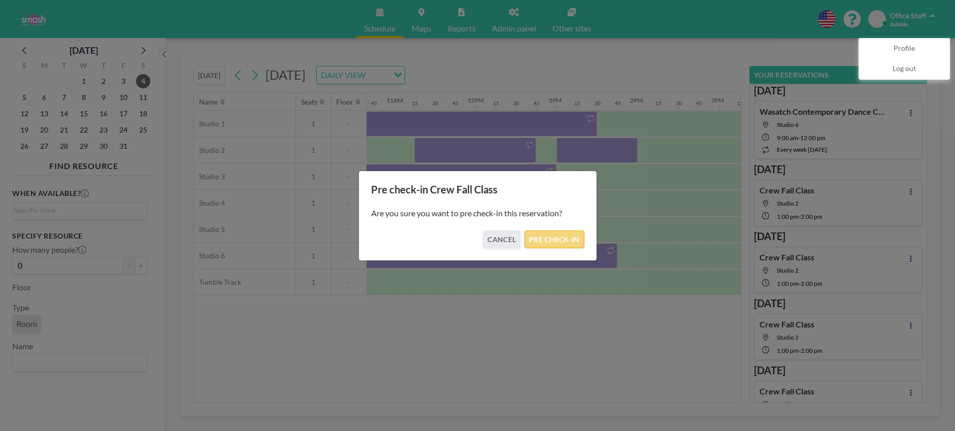
drag, startPoint x: 548, startPoint y: 239, endPoint x: 540, endPoint y: 234, distance: 9.6
click at [548, 239] on button "PRE CHECK-IN" at bounding box center [553, 239] width 59 height 18
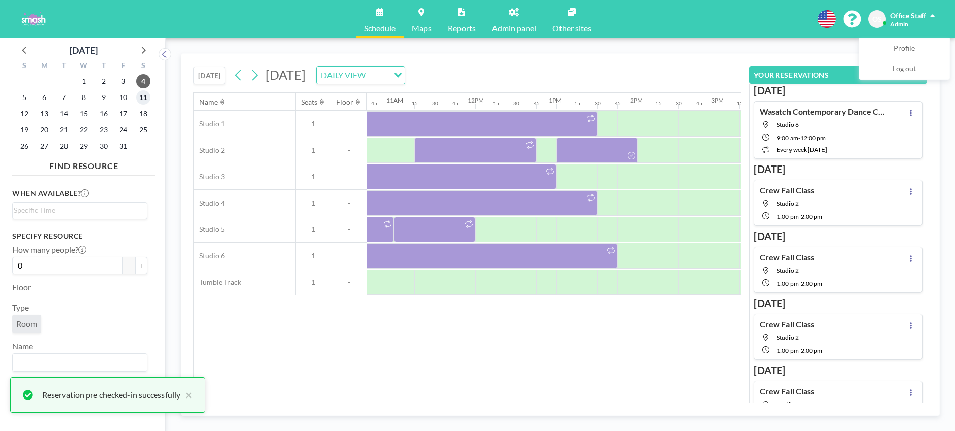
click at [147, 96] on span "11" at bounding box center [143, 97] width 14 height 14
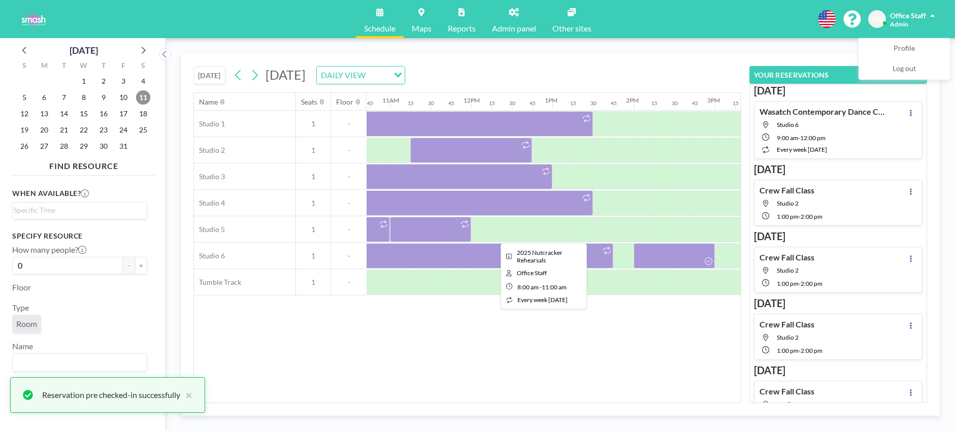
scroll to position [0, 981]
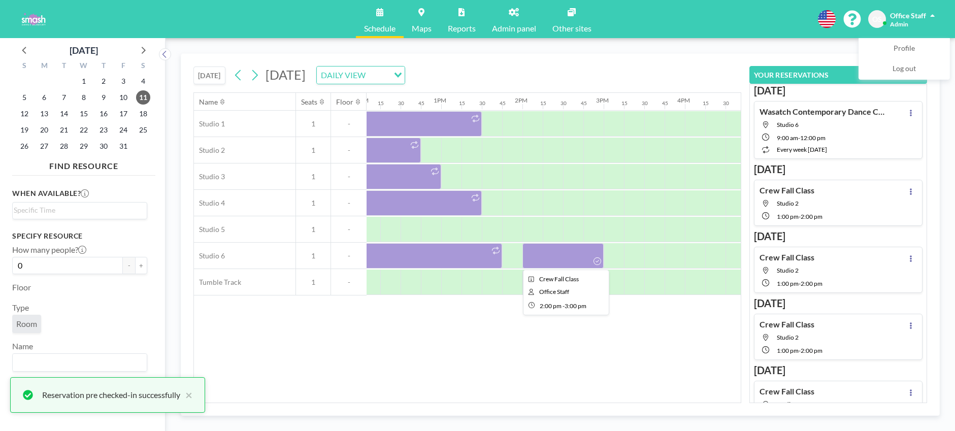
click at [576, 260] on div at bounding box center [562, 255] width 81 height 25
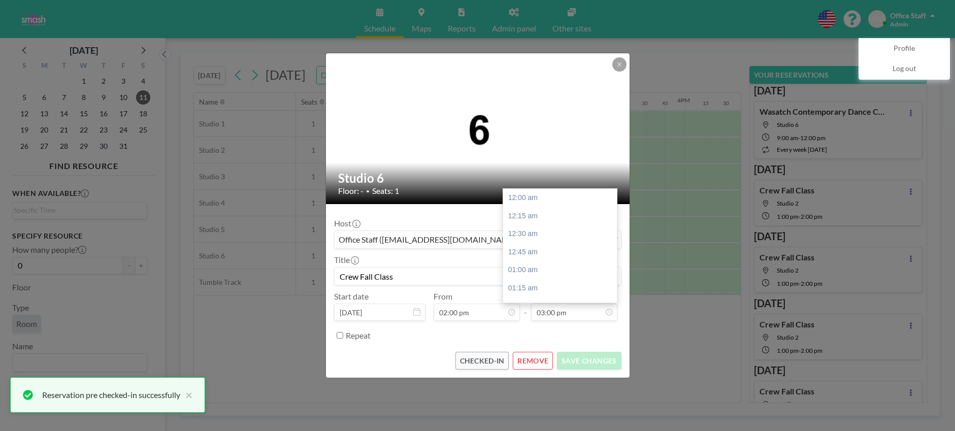
scroll to position [1084, 0]
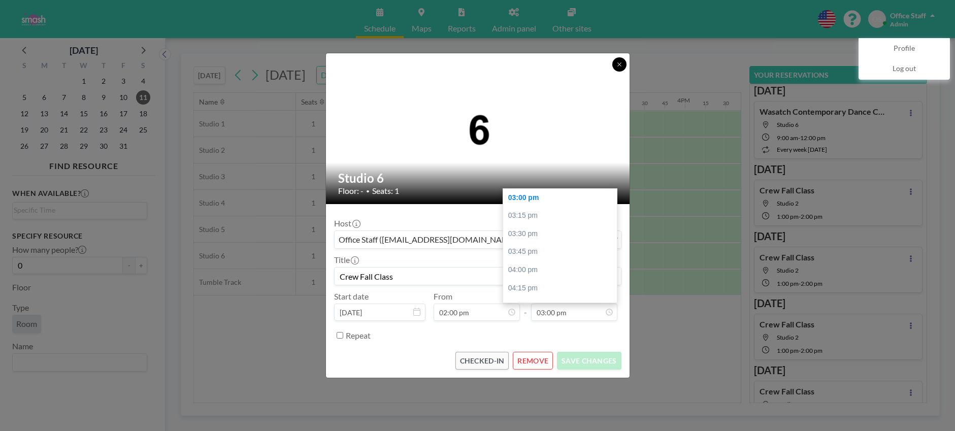
drag, startPoint x: 620, startPoint y: 67, endPoint x: 616, endPoint y: 74, distance: 7.7
click at [620, 67] on icon at bounding box center [619, 64] width 6 height 6
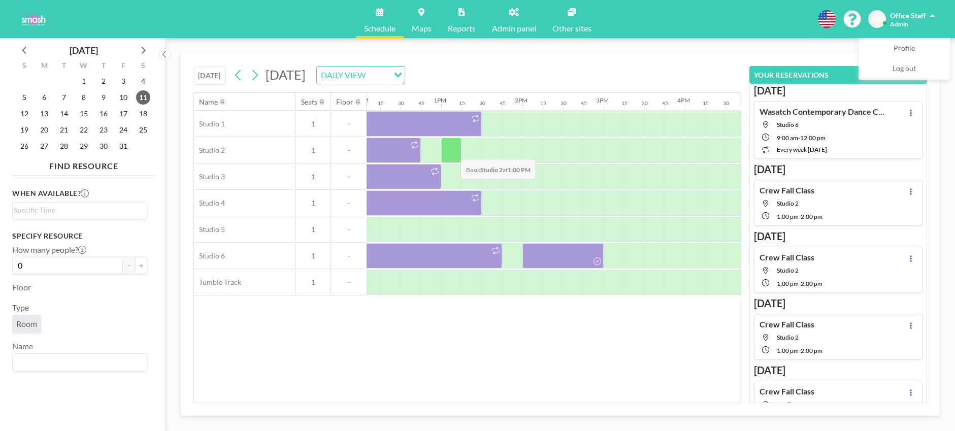
click at [452, 151] on div at bounding box center [451, 150] width 20 height 25
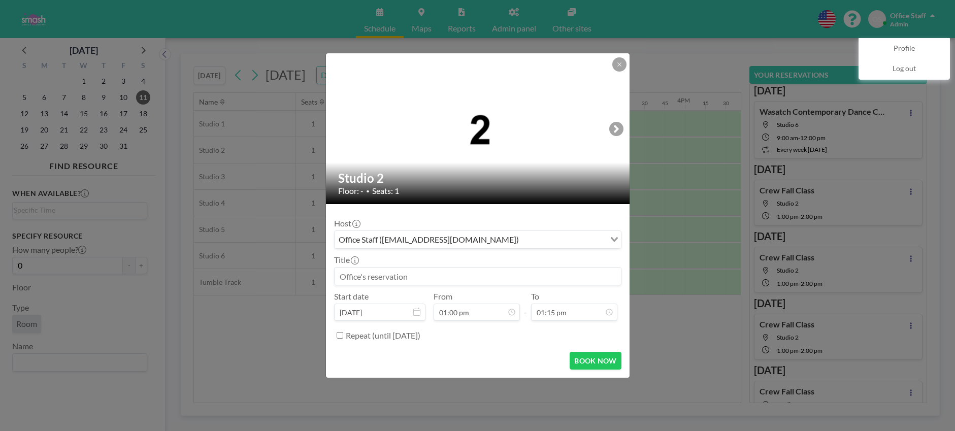
click at [388, 279] on input at bounding box center [477, 275] width 286 height 17
paste input "Crew Fall Class"
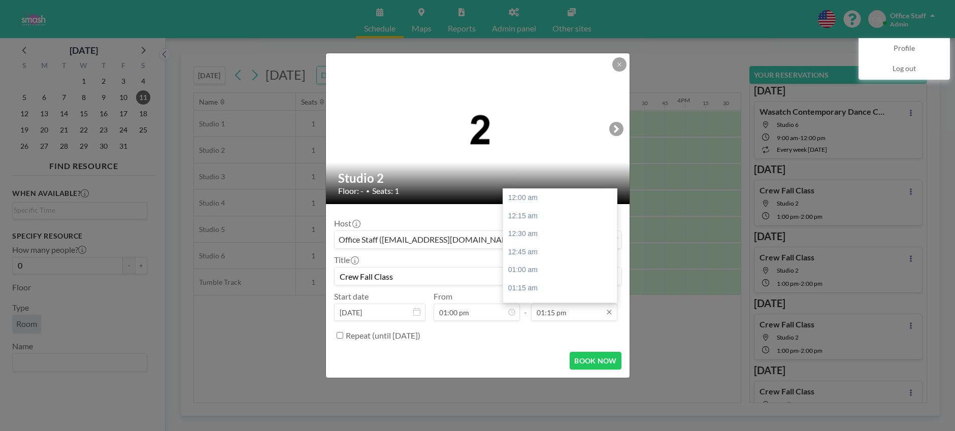
scroll to position [957, 0]
type input "Crew Fall Class"
click at [534, 254] on div "02:00 pm" at bounding box center [560, 252] width 114 height 18
type input "02:00 pm"
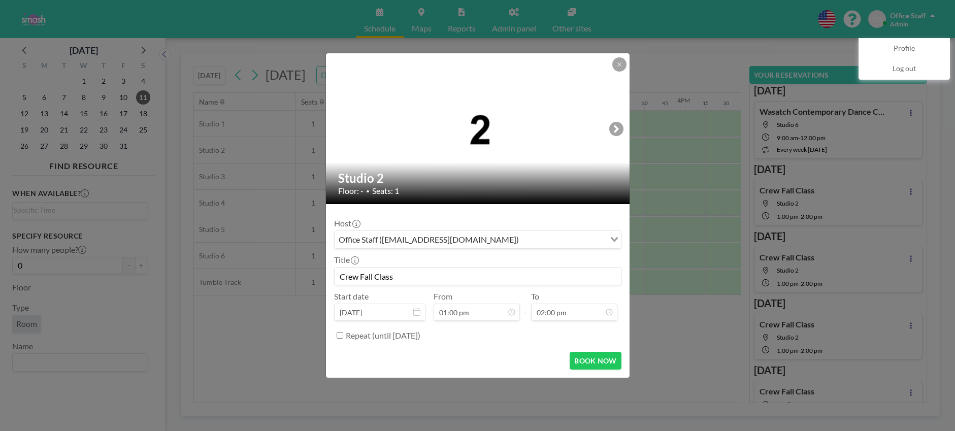
scroll to position [939, 0]
click at [583, 360] on button "BOOK NOW" at bounding box center [594, 361] width 51 height 18
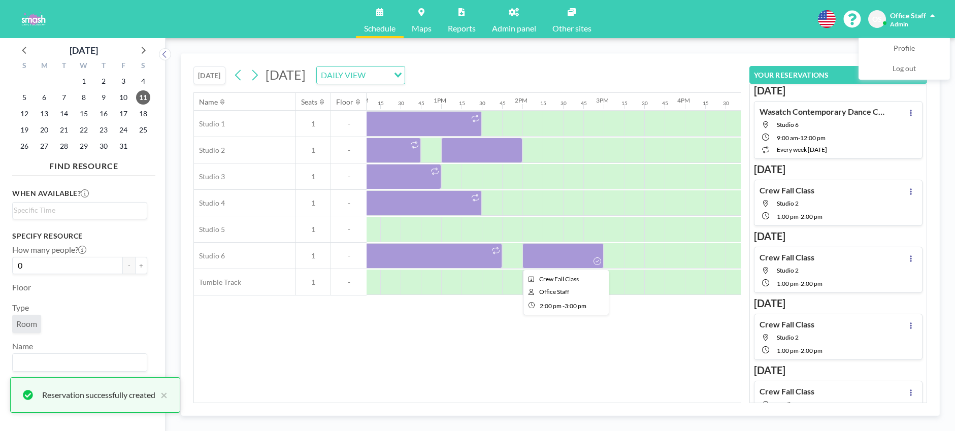
click at [555, 254] on div at bounding box center [562, 255] width 81 height 25
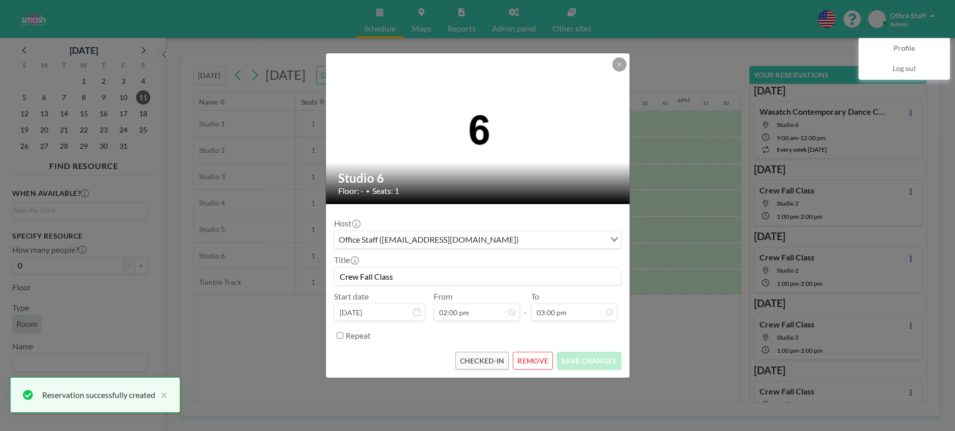
scroll to position [1012, 0]
click at [529, 361] on button "REMOVE" at bounding box center [533, 361] width 40 height 18
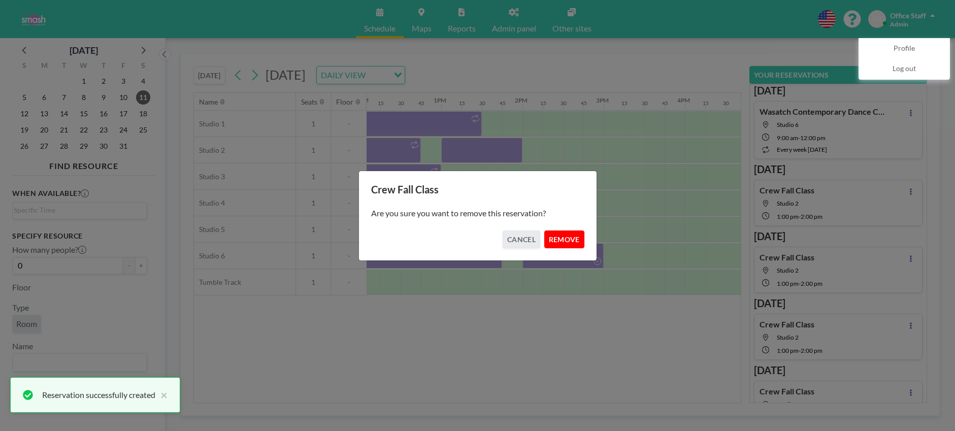
click at [570, 236] on button "REMOVE" at bounding box center [564, 239] width 40 height 18
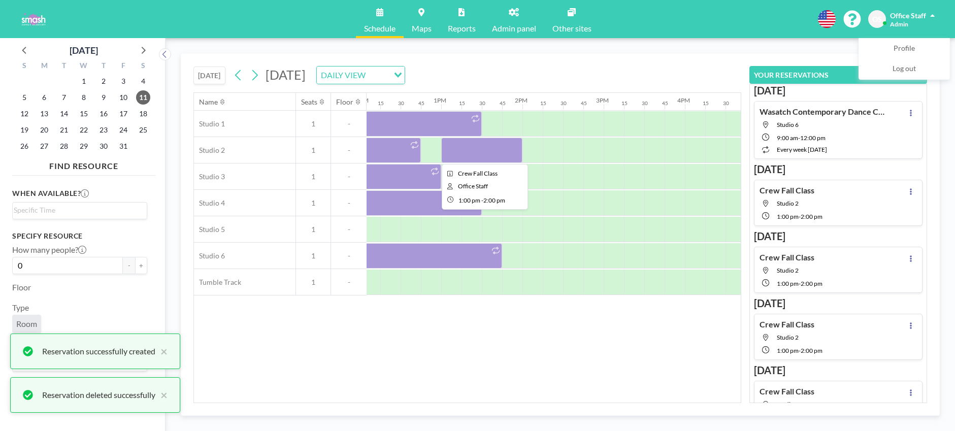
click at [457, 160] on div at bounding box center [481, 150] width 81 height 25
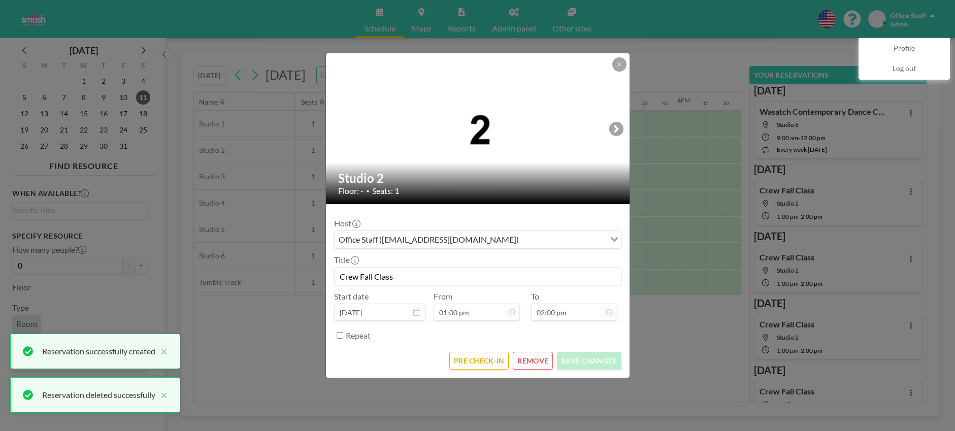
scroll to position [939, 0]
click at [491, 359] on button "PRE CHECK-IN" at bounding box center [478, 361] width 59 height 18
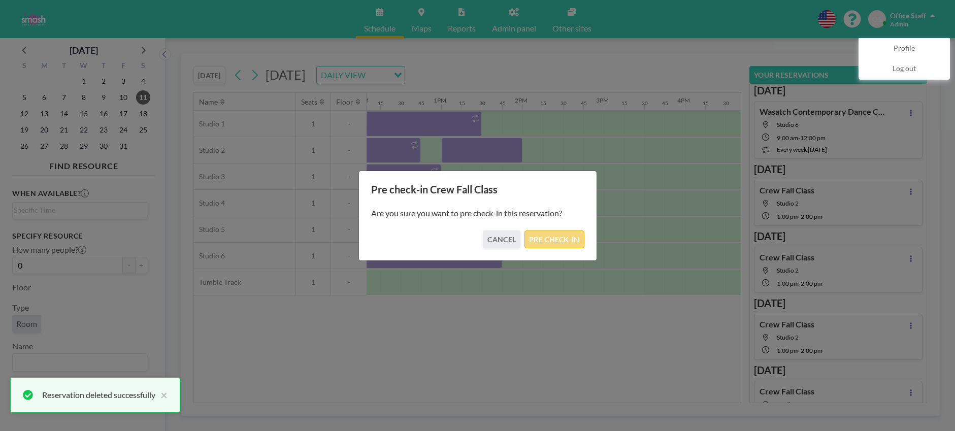
click at [556, 240] on button "PRE CHECK-IN" at bounding box center [553, 239] width 59 height 18
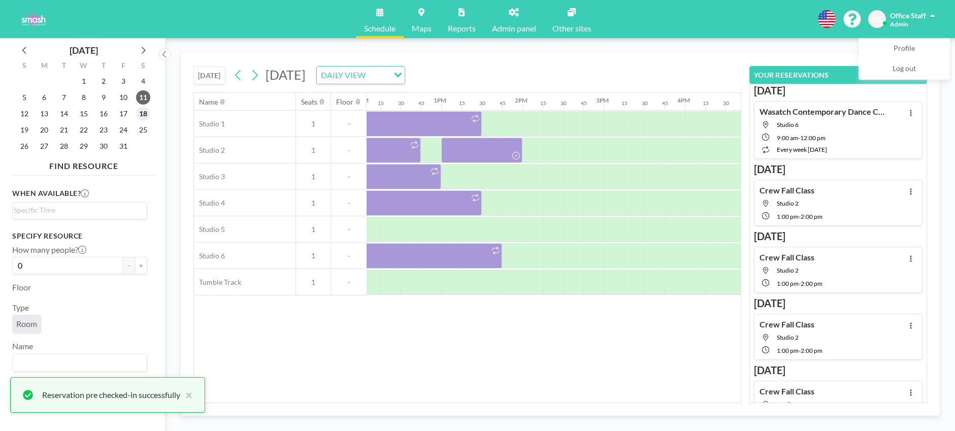
click at [143, 114] on span "18" at bounding box center [143, 114] width 14 height 14
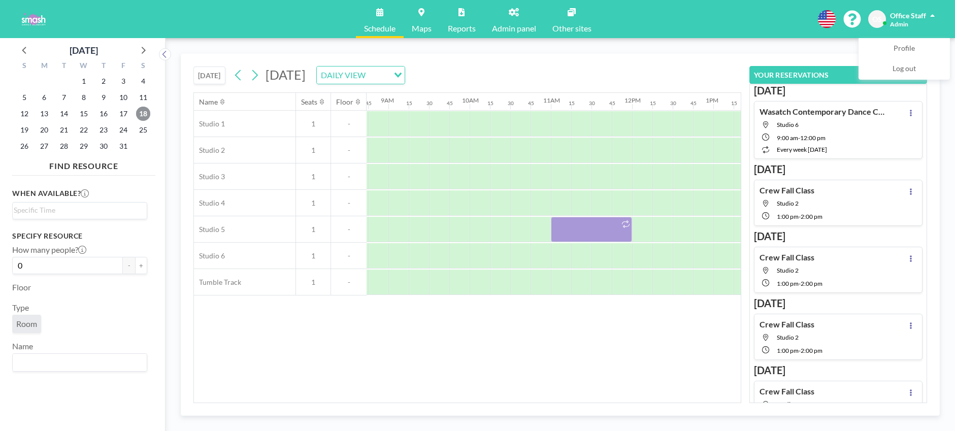
scroll to position [0, 710]
click at [574, 236] on div at bounding box center [590, 229] width 81 height 25
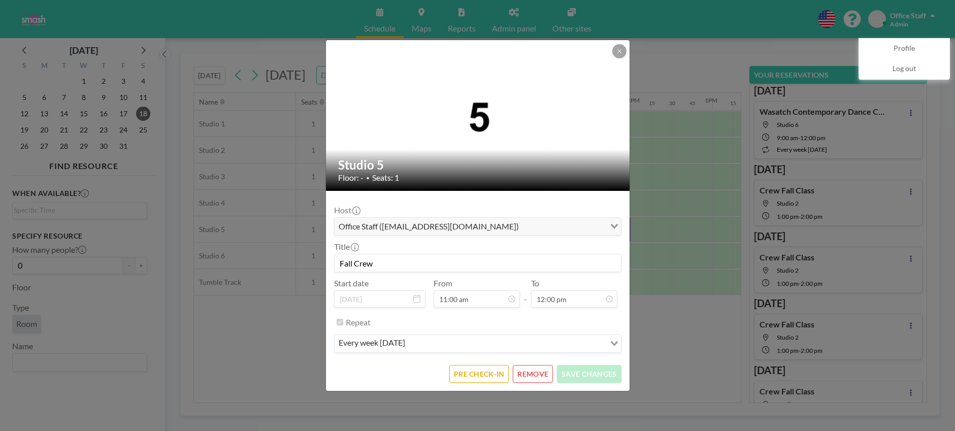
click at [530, 374] on button "REMOVE" at bounding box center [533, 374] width 40 height 18
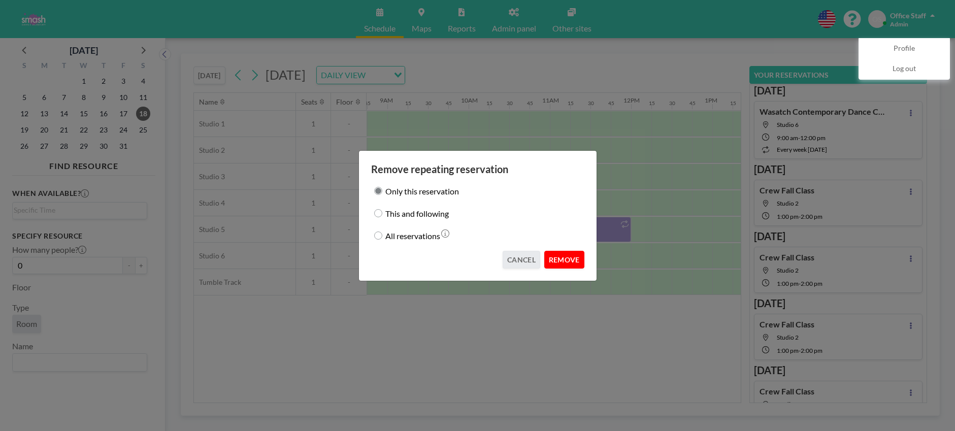
click at [570, 262] on button "REMOVE" at bounding box center [564, 260] width 40 height 18
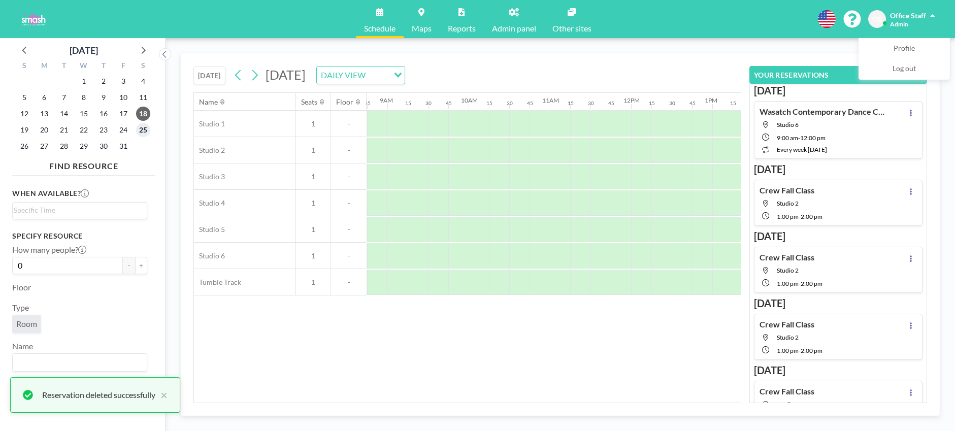
click at [142, 131] on span "25" at bounding box center [143, 130] width 14 height 14
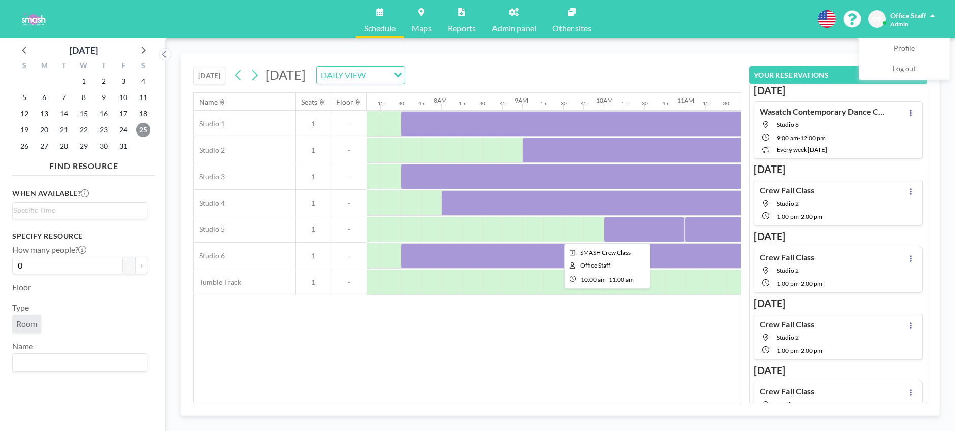
scroll to position [0, 562]
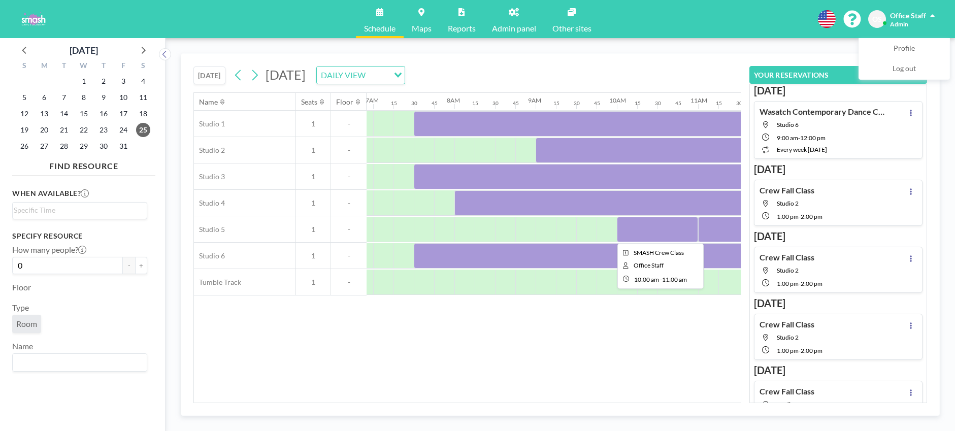
click at [665, 227] on div at bounding box center [657, 229] width 81 height 25
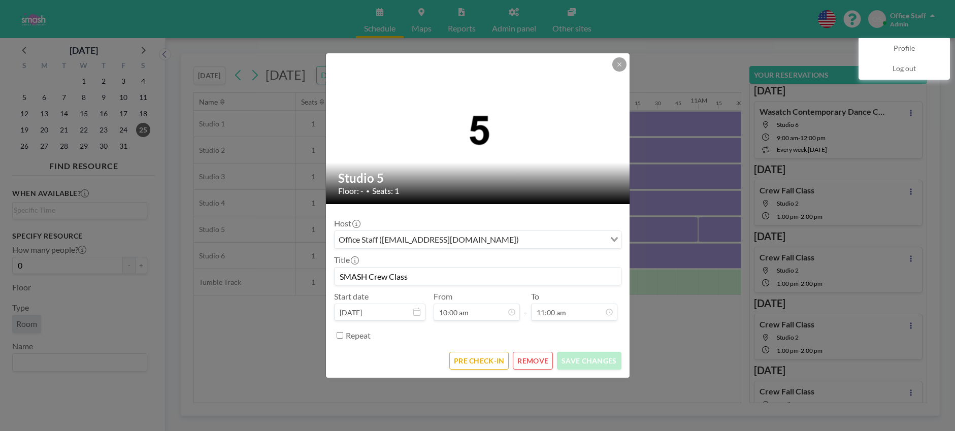
scroll to position [0, 0]
click at [524, 358] on button "REMOVE" at bounding box center [533, 361] width 40 height 18
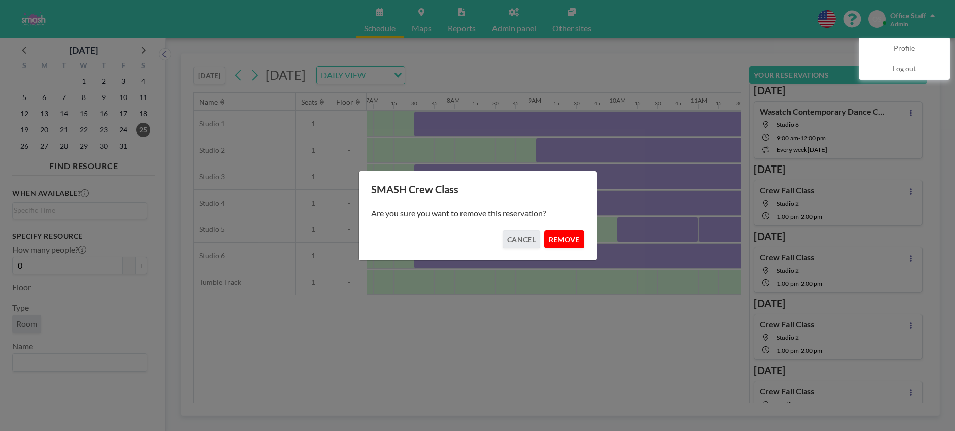
click at [567, 236] on button "REMOVE" at bounding box center [564, 239] width 40 height 18
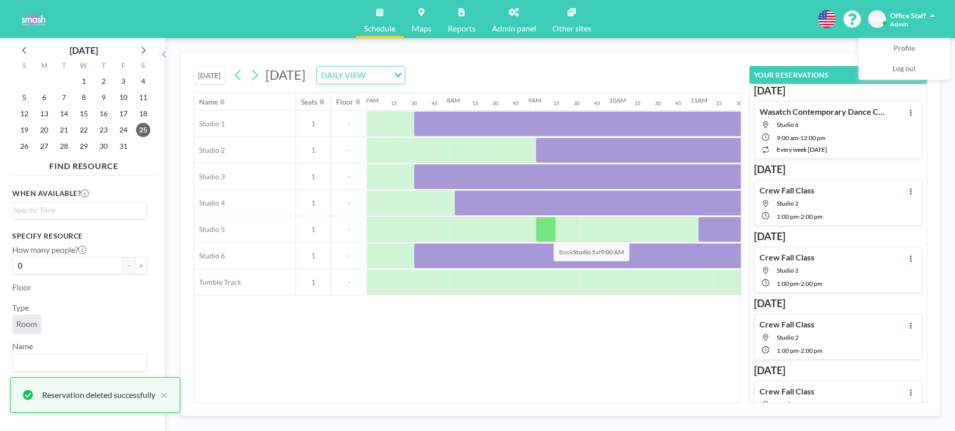
click at [545, 233] on div at bounding box center [545, 229] width 20 height 25
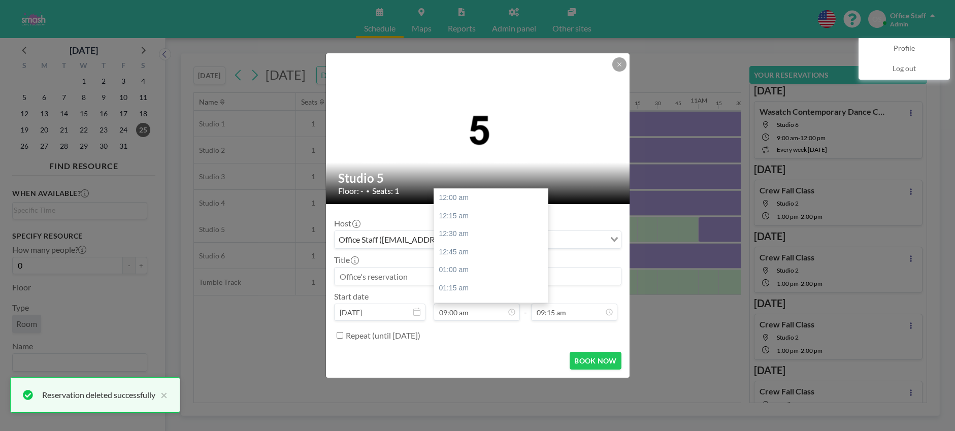
scroll to position [650, 0]
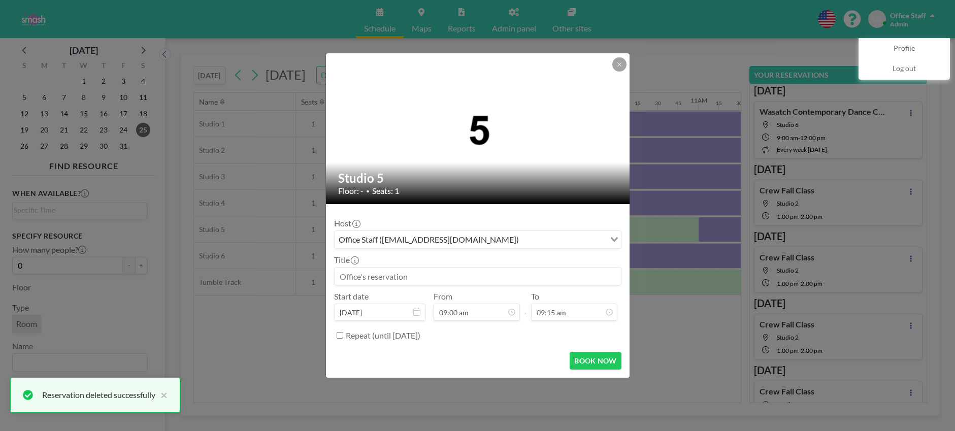
click at [351, 276] on input at bounding box center [477, 275] width 286 height 17
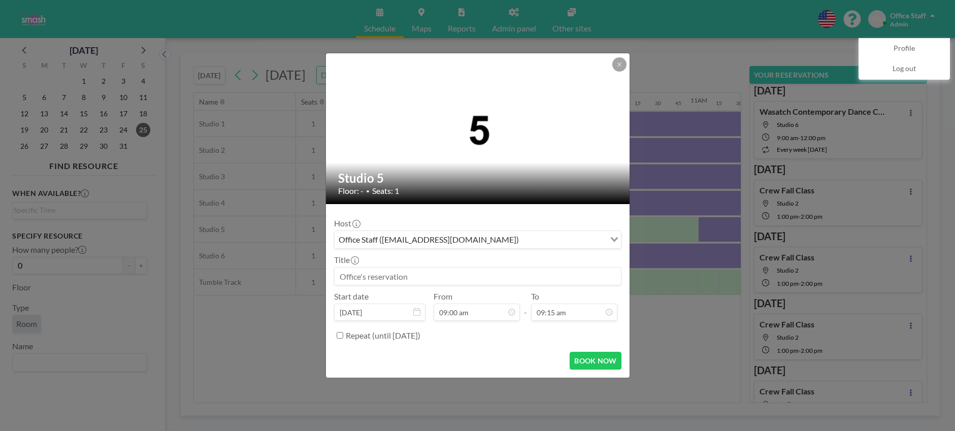
drag, startPoint x: 369, startPoint y: 274, endPoint x: 355, endPoint y: 276, distance: 14.4
click at [367, 274] on input at bounding box center [477, 275] width 286 height 17
paste input "Crew Fall Class"
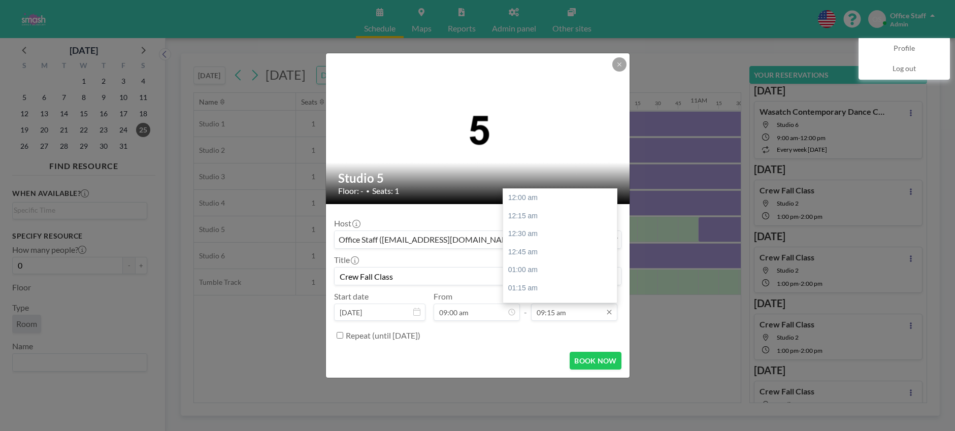
scroll to position [668, 0]
type input "Crew Fall Class"
click at [522, 251] on div "10:00 am" at bounding box center [560, 252] width 114 height 18
type input "10:00 am"
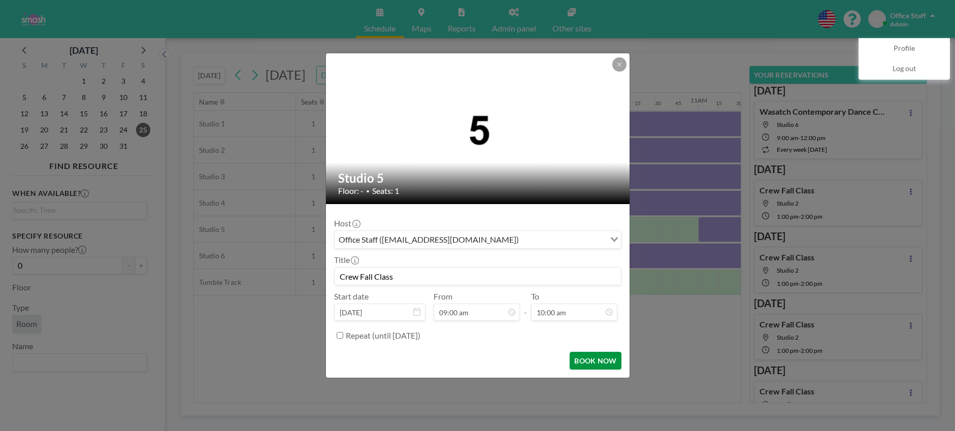
click at [589, 358] on button "BOOK NOW" at bounding box center [594, 361] width 51 height 18
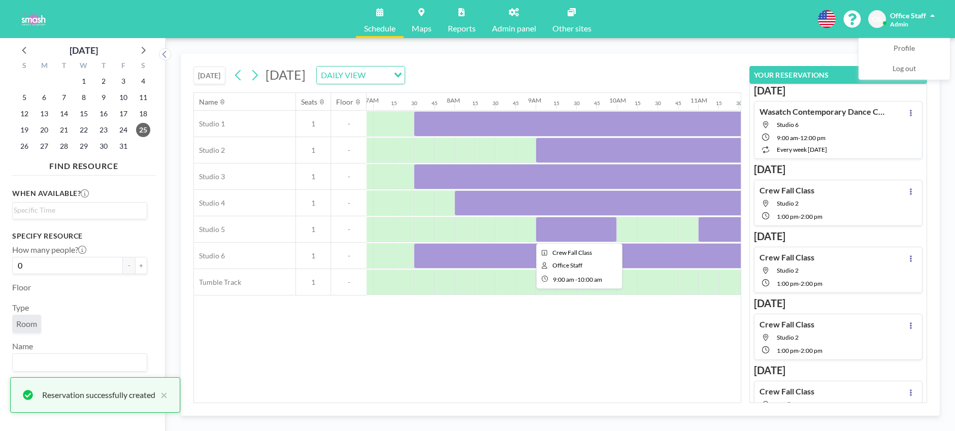
click at [568, 234] on div at bounding box center [575, 229] width 81 height 25
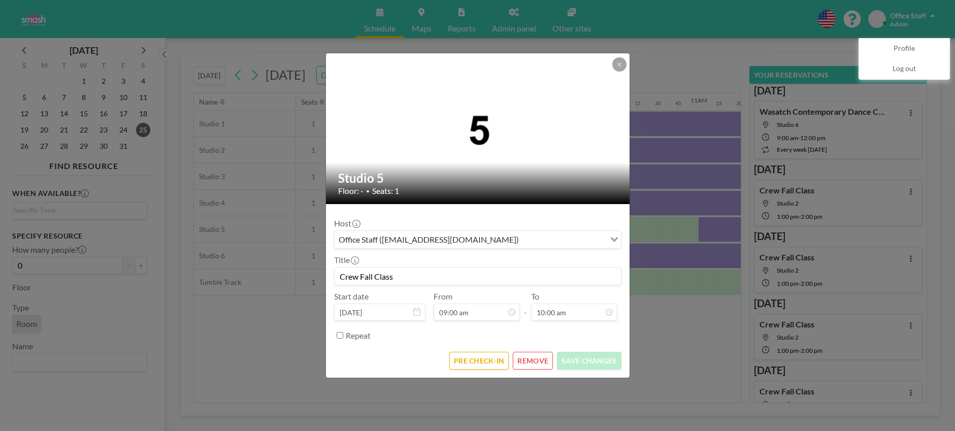
scroll to position [650, 0]
click at [477, 364] on button "PRE CHECK-IN" at bounding box center [478, 361] width 59 height 18
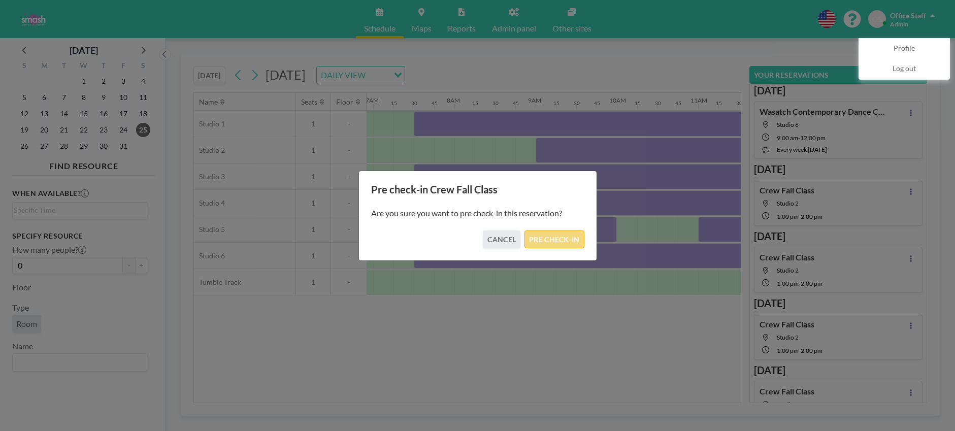
click at [537, 247] on button "PRE CHECK-IN" at bounding box center [553, 239] width 59 height 18
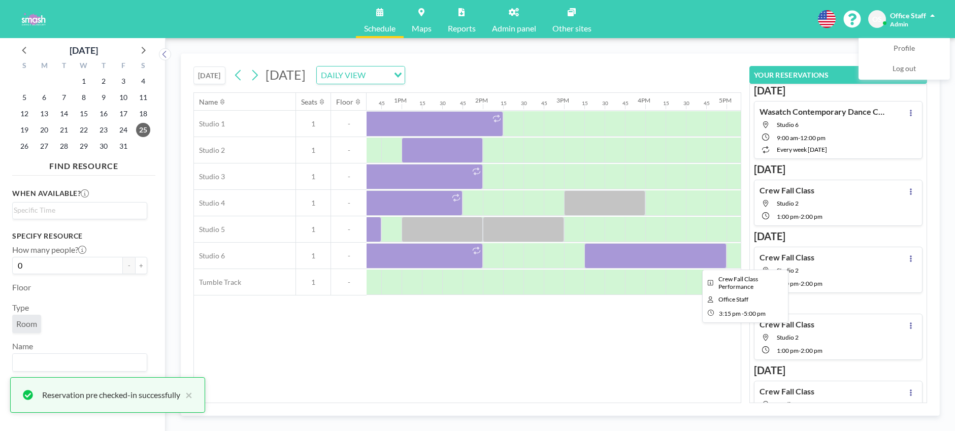
scroll to position [0, 1081]
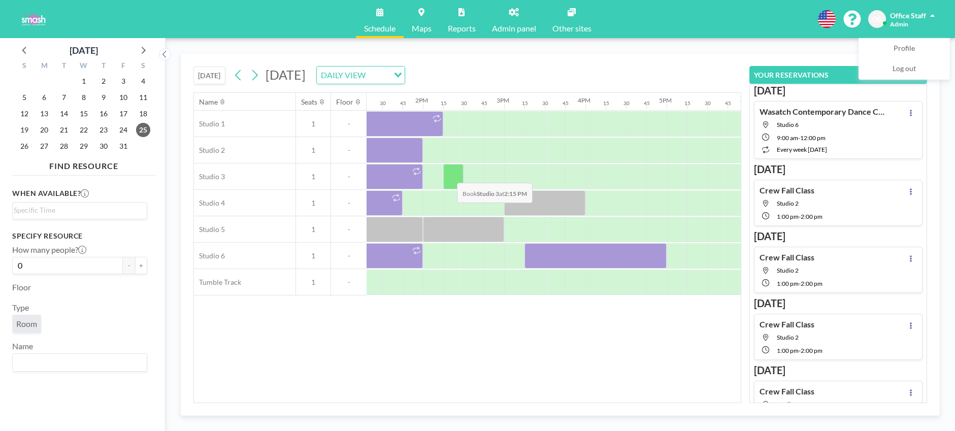
click at [449, 175] on div at bounding box center [453, 176] width 20 height 25
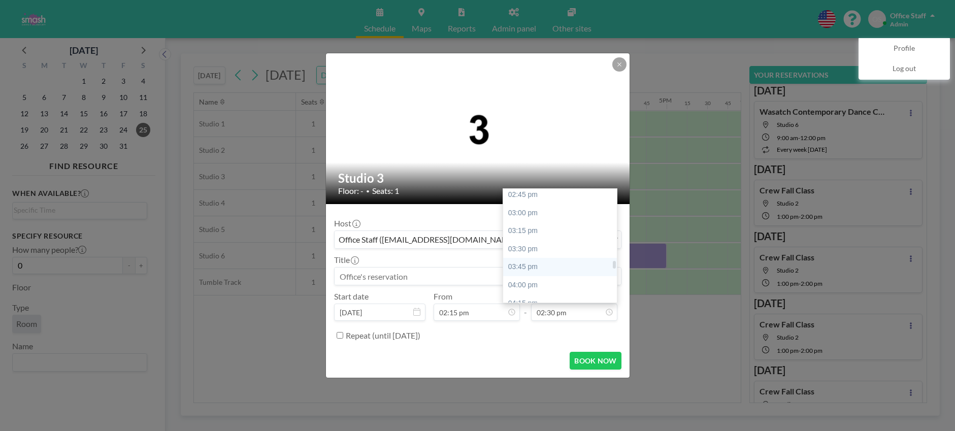
scroll to position [1074, 0]
click at [552, 284] on div "04:00 pm" at bounding box center [560, 280] width 114 height 18
type input "04:00 pm"
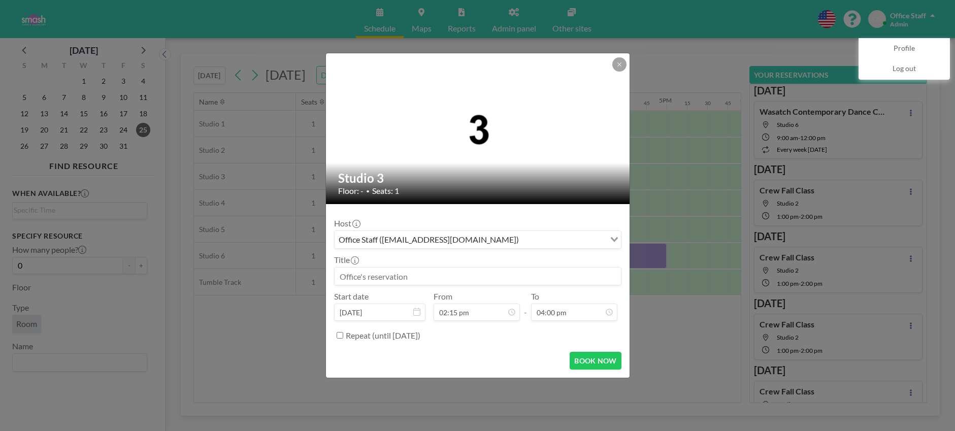
click at [382, 267] on input at bounding box center [477, 275] width 286 height 17
paste input "Crew Fall Class"
click at [383, 277] on input "Crew Fall Class" at bounding box center [477, 275] width 286 height 17
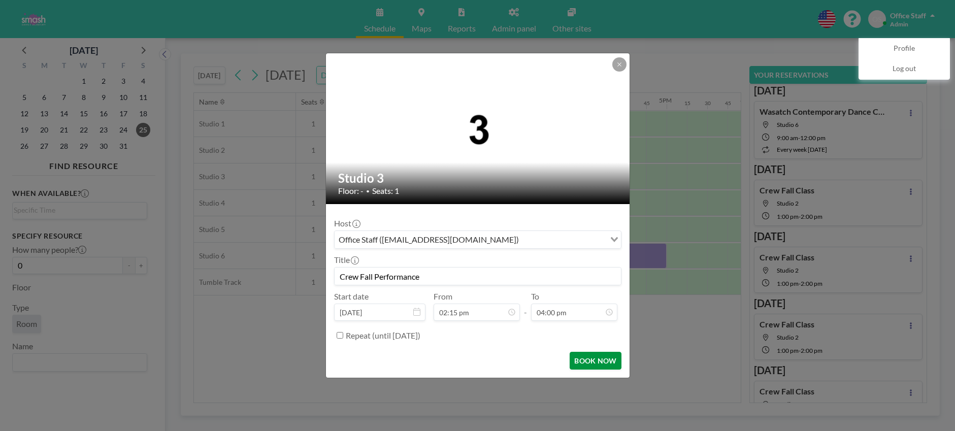
type input "Crew Fall Performance"
click at [593, 361] on button "BOOK NOW" at bounding box center [594, 361] width 51 height 18
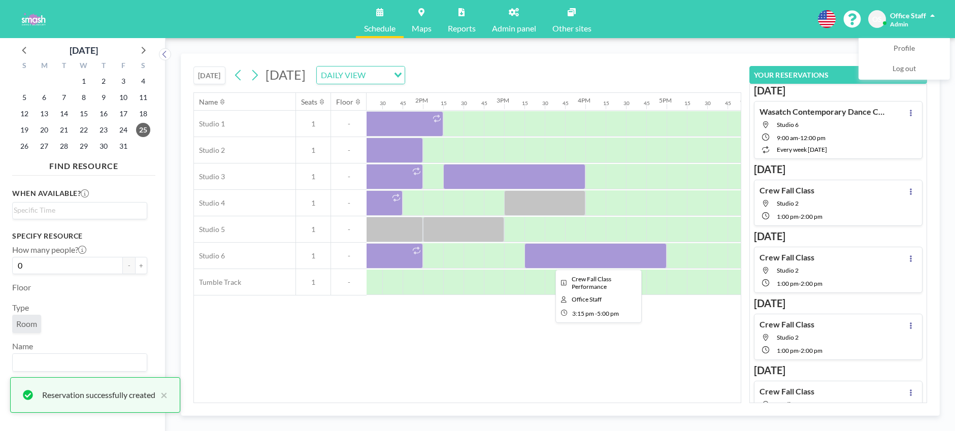
click at [589, 258] on div at bounding box center [595, 255] width 142 height 25
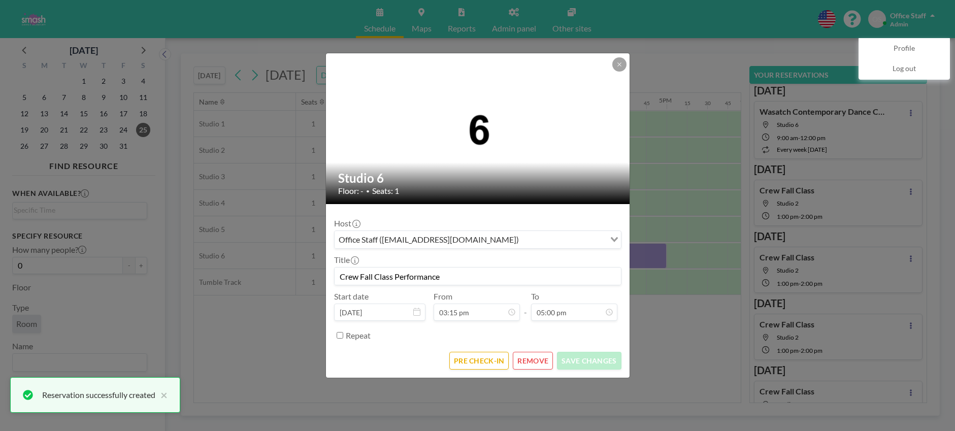
scroll to position [1228, 0]
click at [531, 360] on button "REMOVE" at bounding box center [533, 361] width 40 height 18
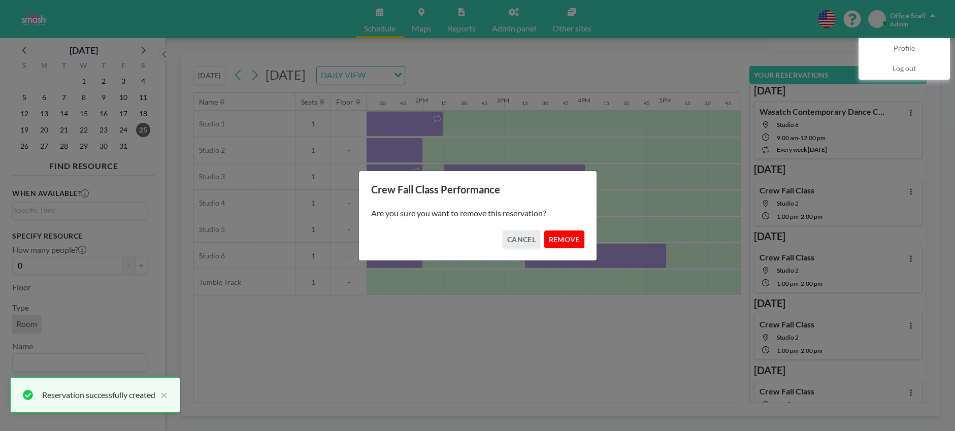
click at [560, 242] on button "REMOVE" at bounding box center [564, 239] width 40 height 18
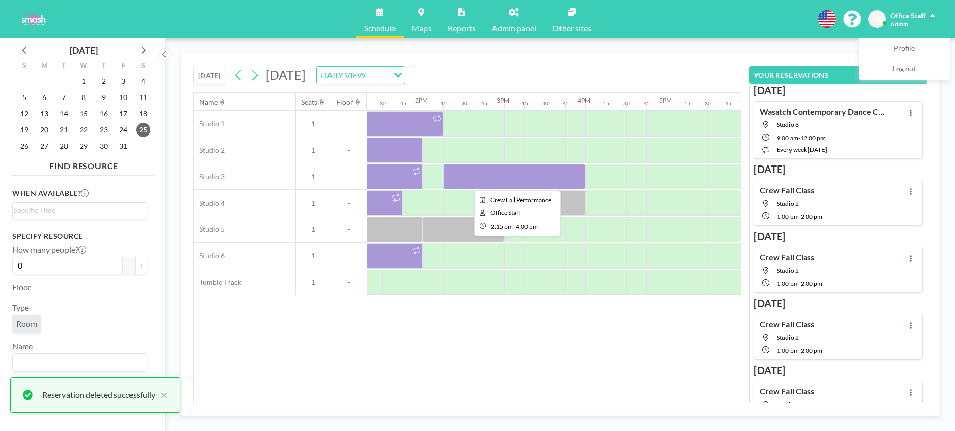
click at [556, 174] on div at bounding box center [514, 176] width 142 height 25
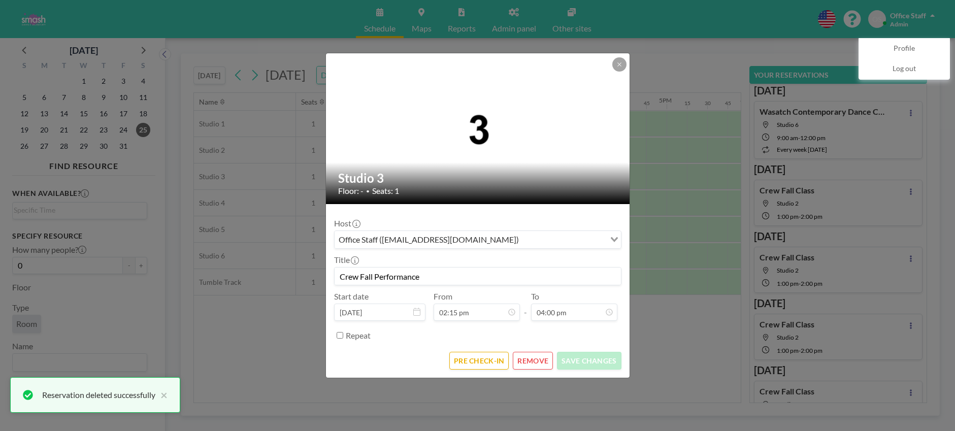
scroll to position [1156, 0]
click at [475, 362] on button "PRE CHECK-IN" at bounding box center [478, 361] width 59 height 18
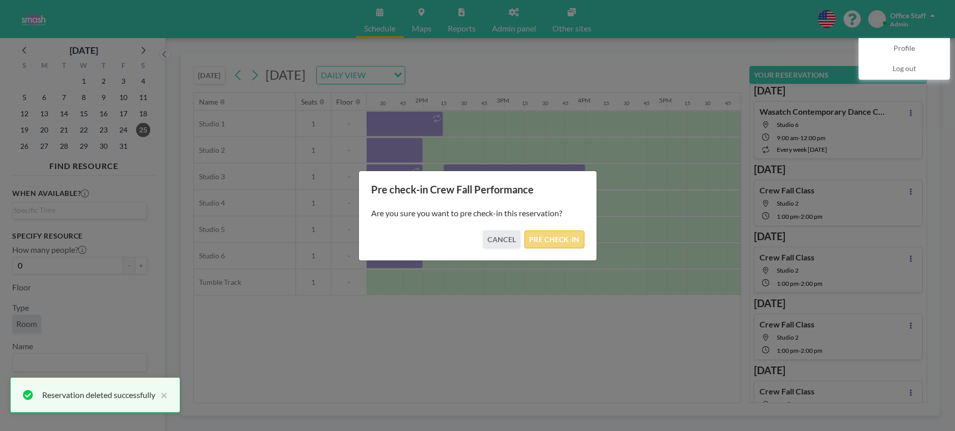
click at [557, 239] on button "PRE CHECK-IN" at bounding box center [553, 239] width 59 height 18
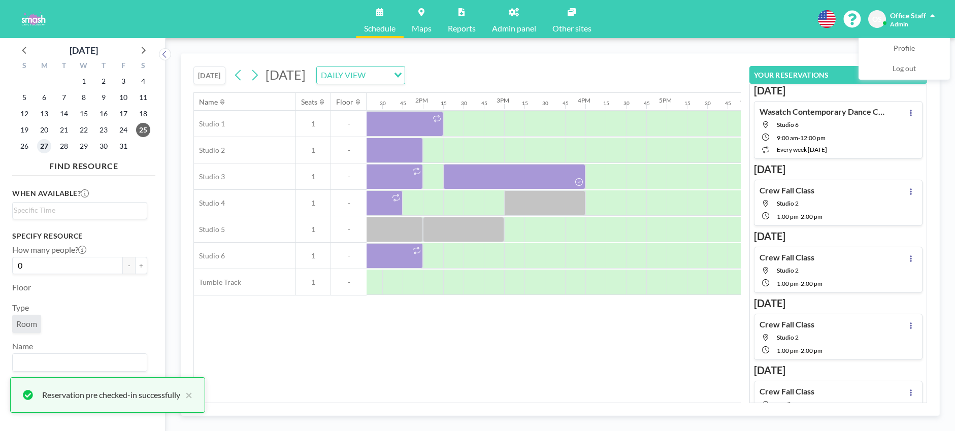
click at [44, 147] on span "27" at bounding box center [44, 146] width 14 height 14
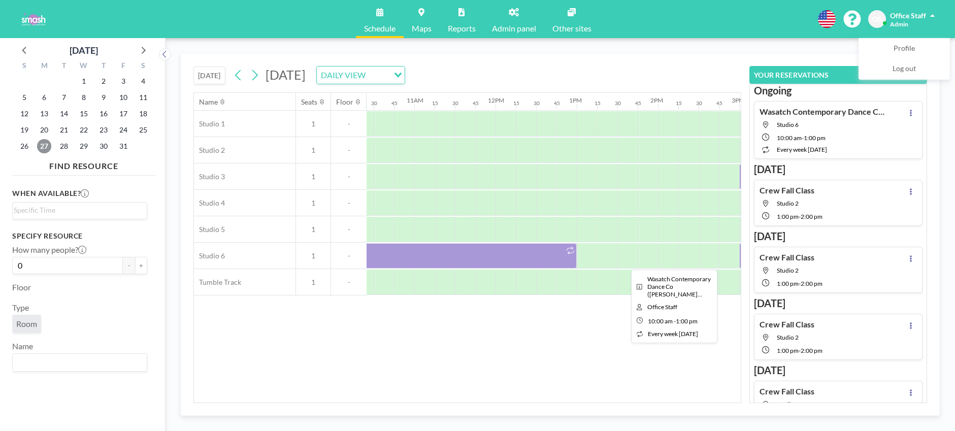
scroll to position [0, 924]
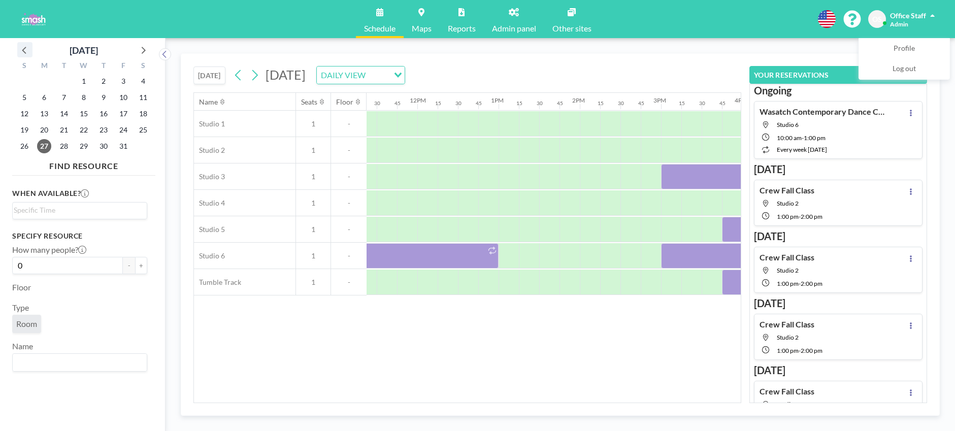
click at [27, 50] on icon at bounding box center [24, 49] width 13 height 13
click at [171, 360] on div "[DATE] [DATE] DAILY VIEW Loading... Name Seats Floor 12AM 15 30 45 1AM 15 30 45…" at bounding box center [559, 234] width 789 height 393
click at [782, 49] on div "[DATE] [DATE] DAILY VIEW Loading... Name Seats Floor 12AM 15 30 45 1AM 15 30 45…" at bounding box center [559, 234] width 789 height 393
click at [774, 43] on div "[DATE] [DATE] DAILY VIEW Loading... Name Seats Floor 12AM 15 30 45 1AM 15 30 45…" at bounding box center [559, 234] width 789 height 393
click at [117, 79] on span "5" at bounding box center [123, 81] width 14 height 14
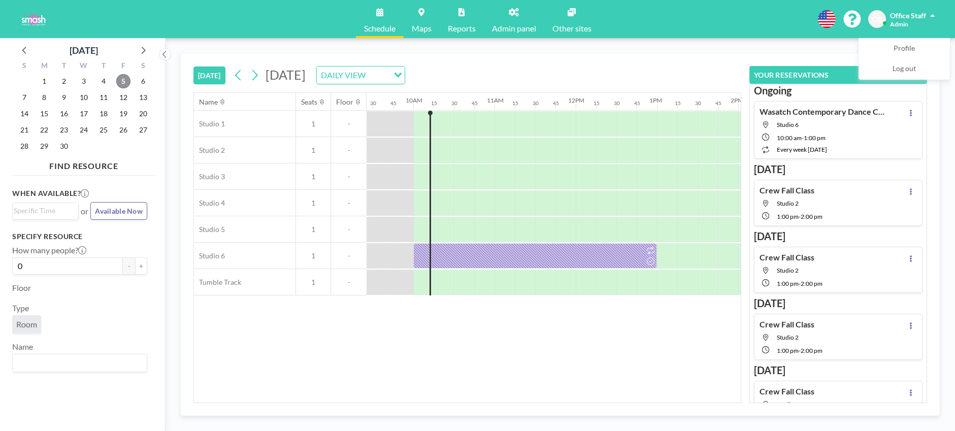
scroll to position [0, 792]
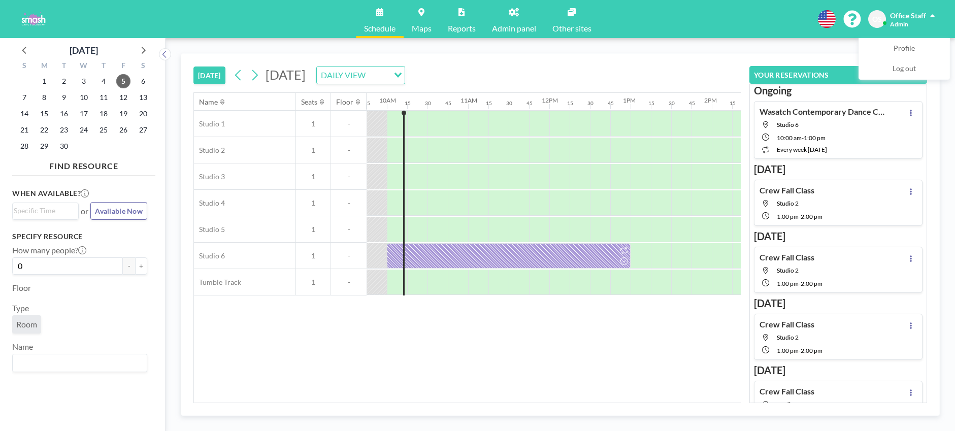
click at [461, 12] on icon at bounding box center [461, 12] width 6 height 8
